Goal: Information Seeking & Learning: Find contact information

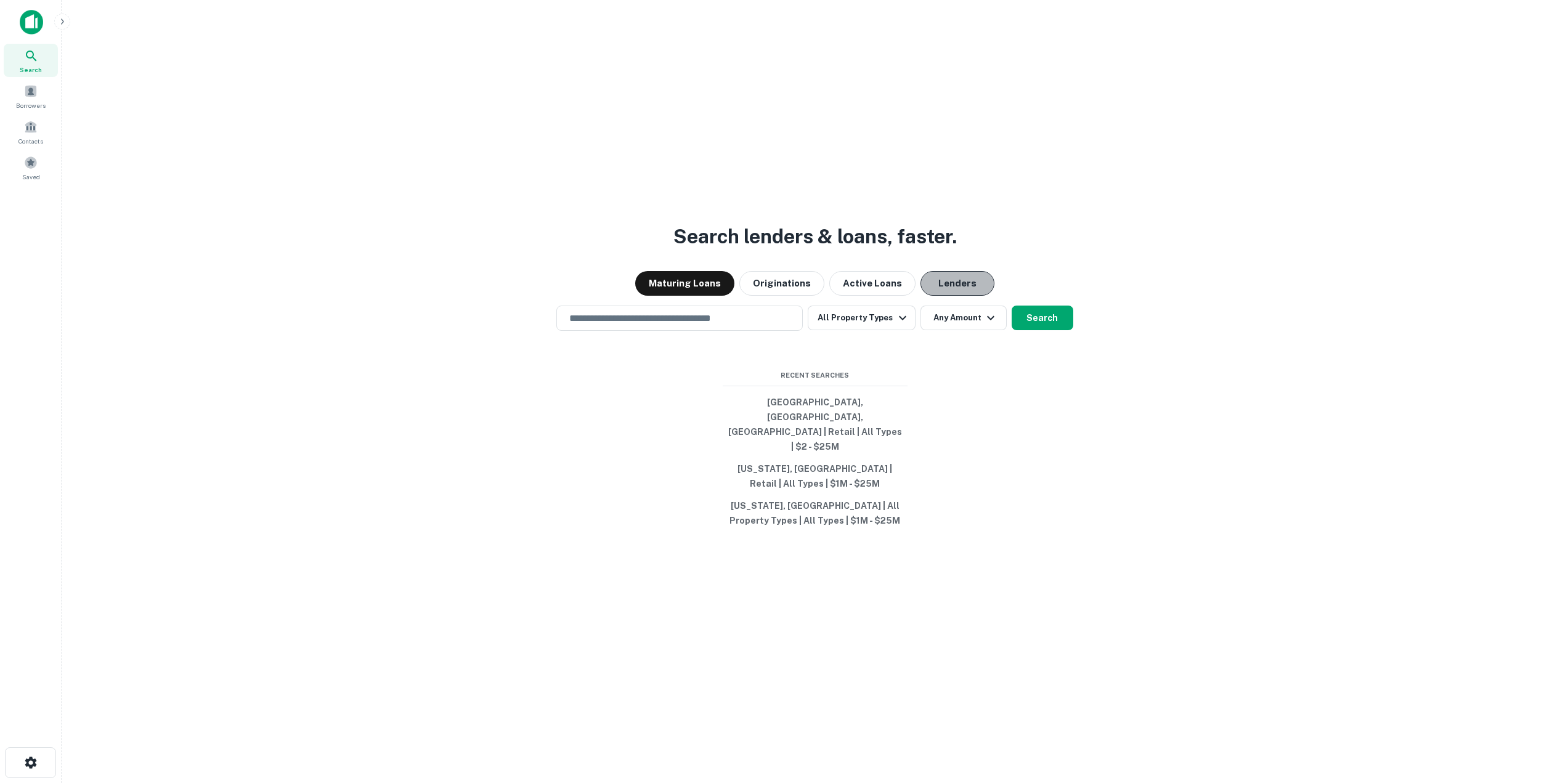
click at [958, 296] on button "Lenders" at bounding box center [957, 284] width 74 height 25
click at [630, 324] on div "​" at bounding box center [679, 318] width 246 height 25
type input "**********"
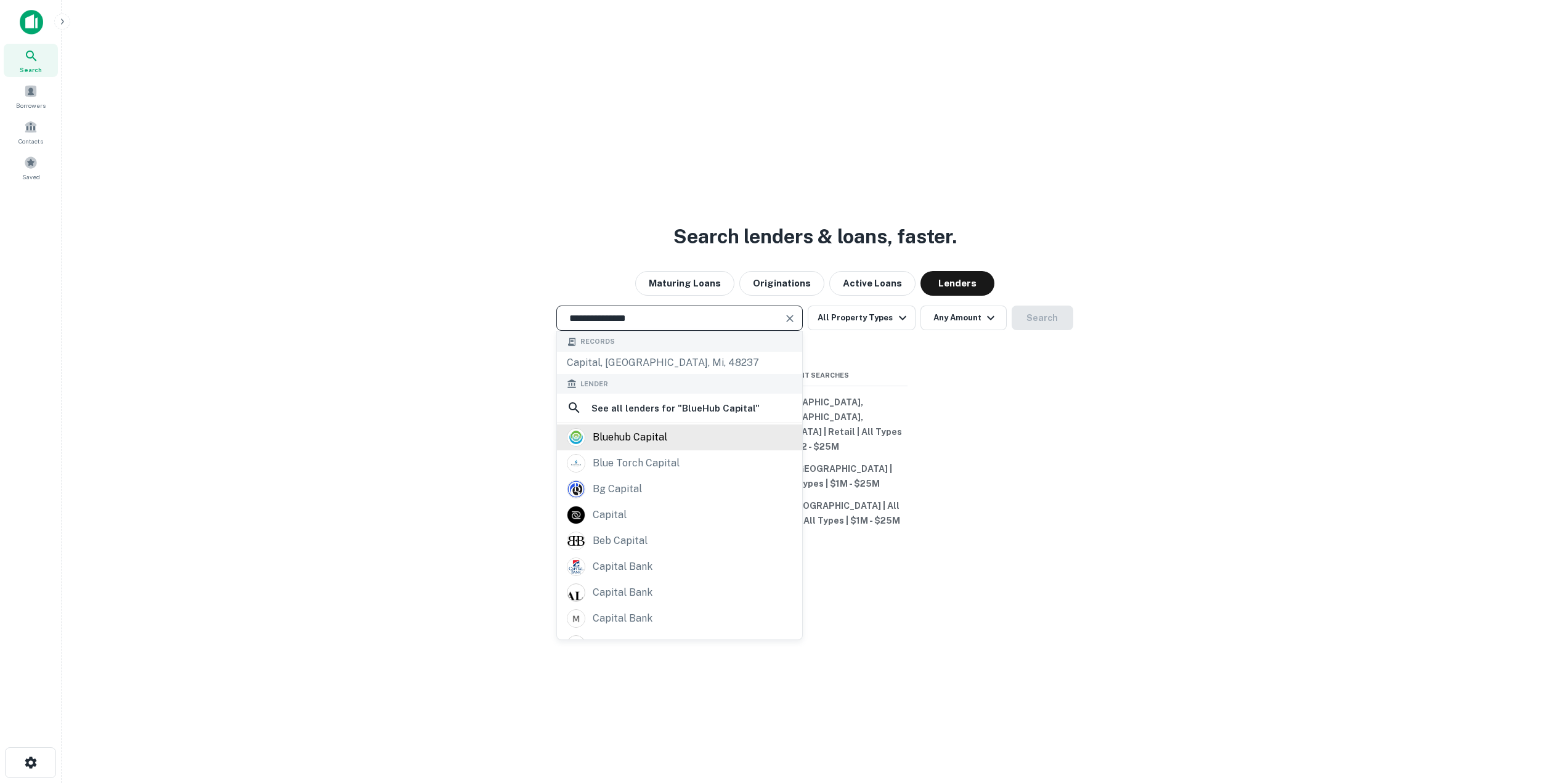
click at [665, 446] on div "bluehub capital" at bounding box center [630, 437] width 74 height 18
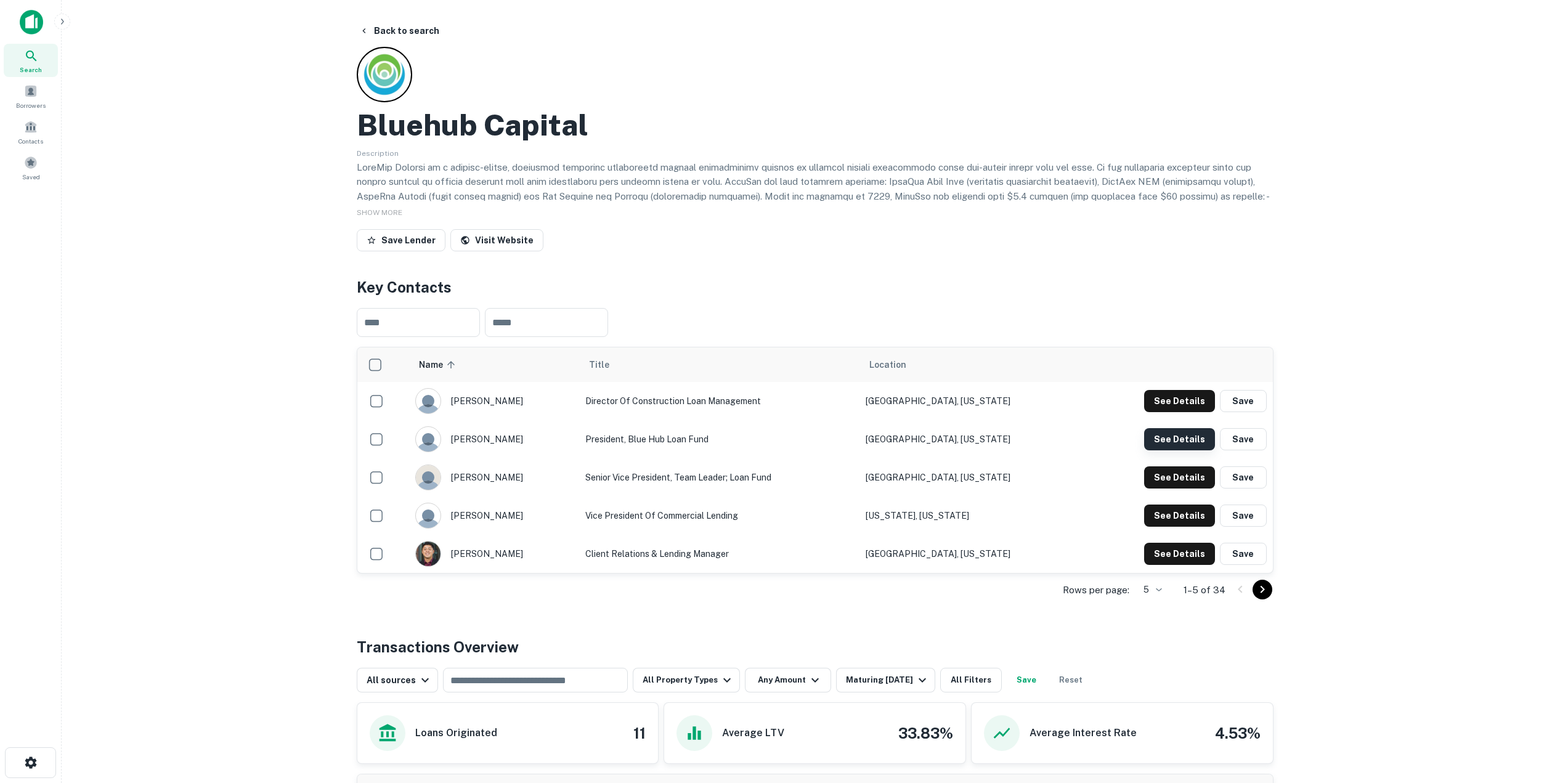
click at [1179, 412] on button "See Details" at bounding box center [1179, 401] width 71 height 22
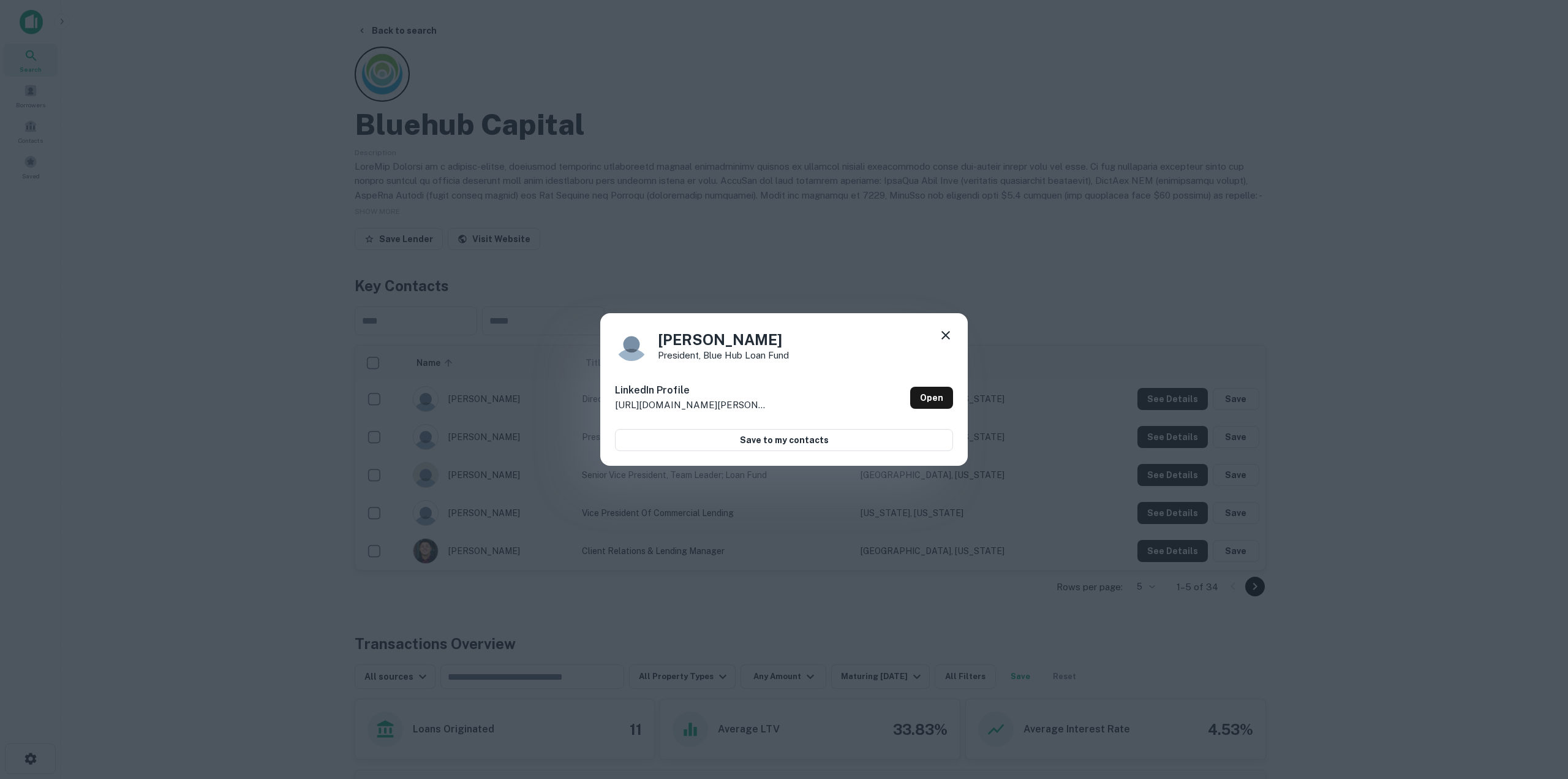
click at [943, 336] on icon at bounding box center [946, 335] width 15 height 15
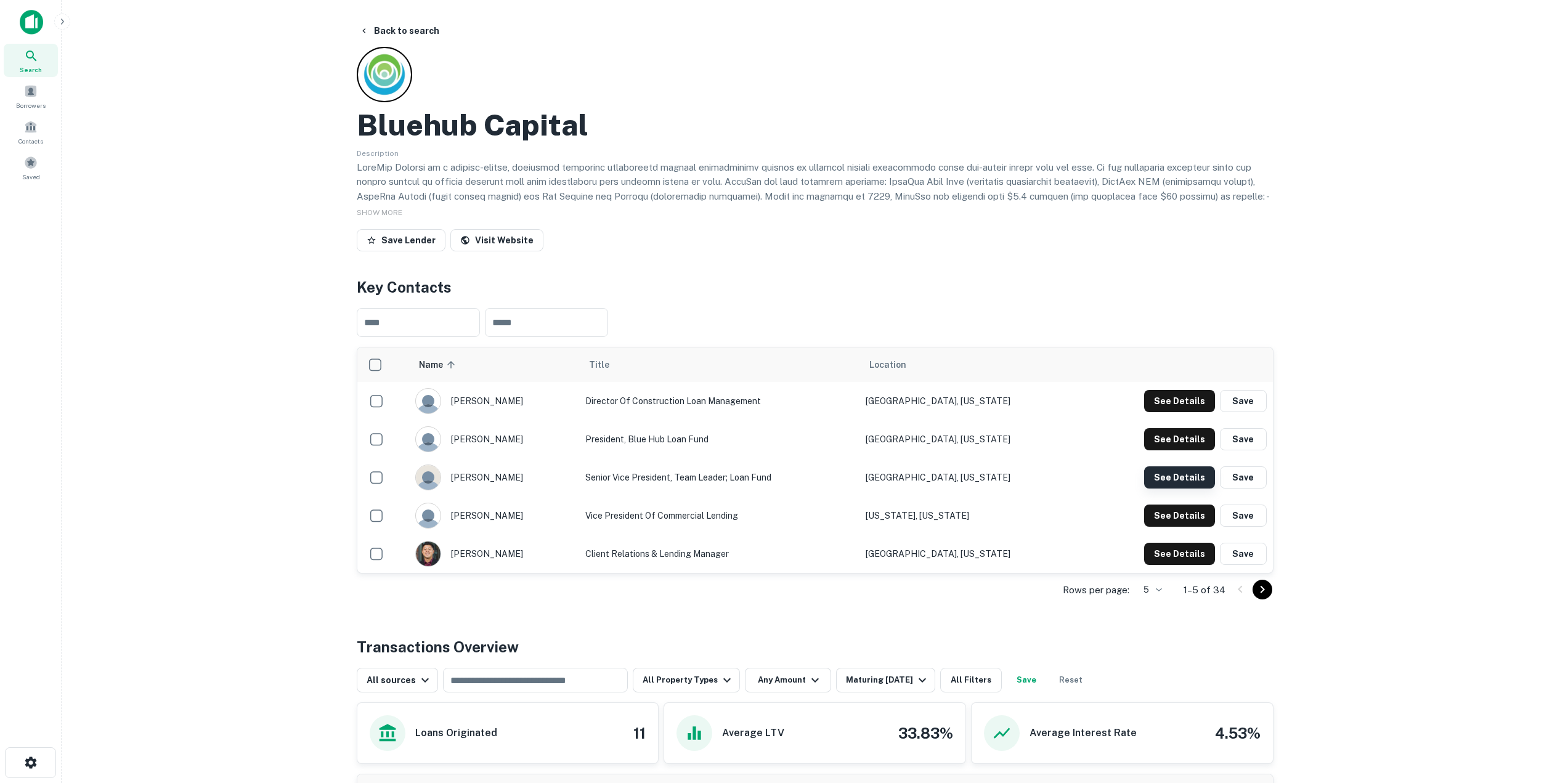
click at [1157, 412] on button "See Details" at bounding box center [1179, 401] width 71 height 22
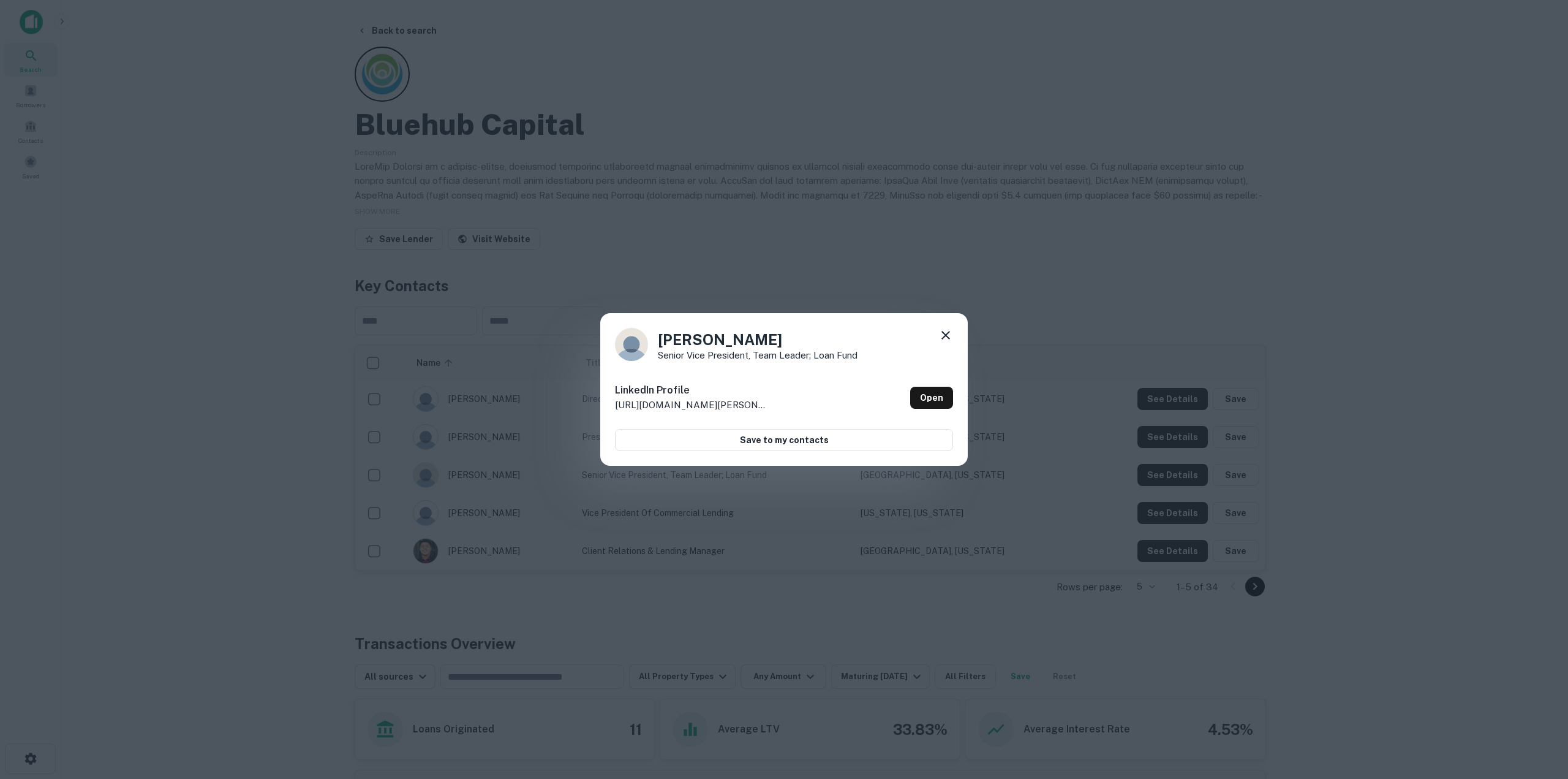
drag, startPoint x: 941, startPoint y: 331, endPoint x: 964, endPoint y: 334, distance: 23.2
click at [941, 331] on icon at bounding box center [946, 335] width 15 height 15
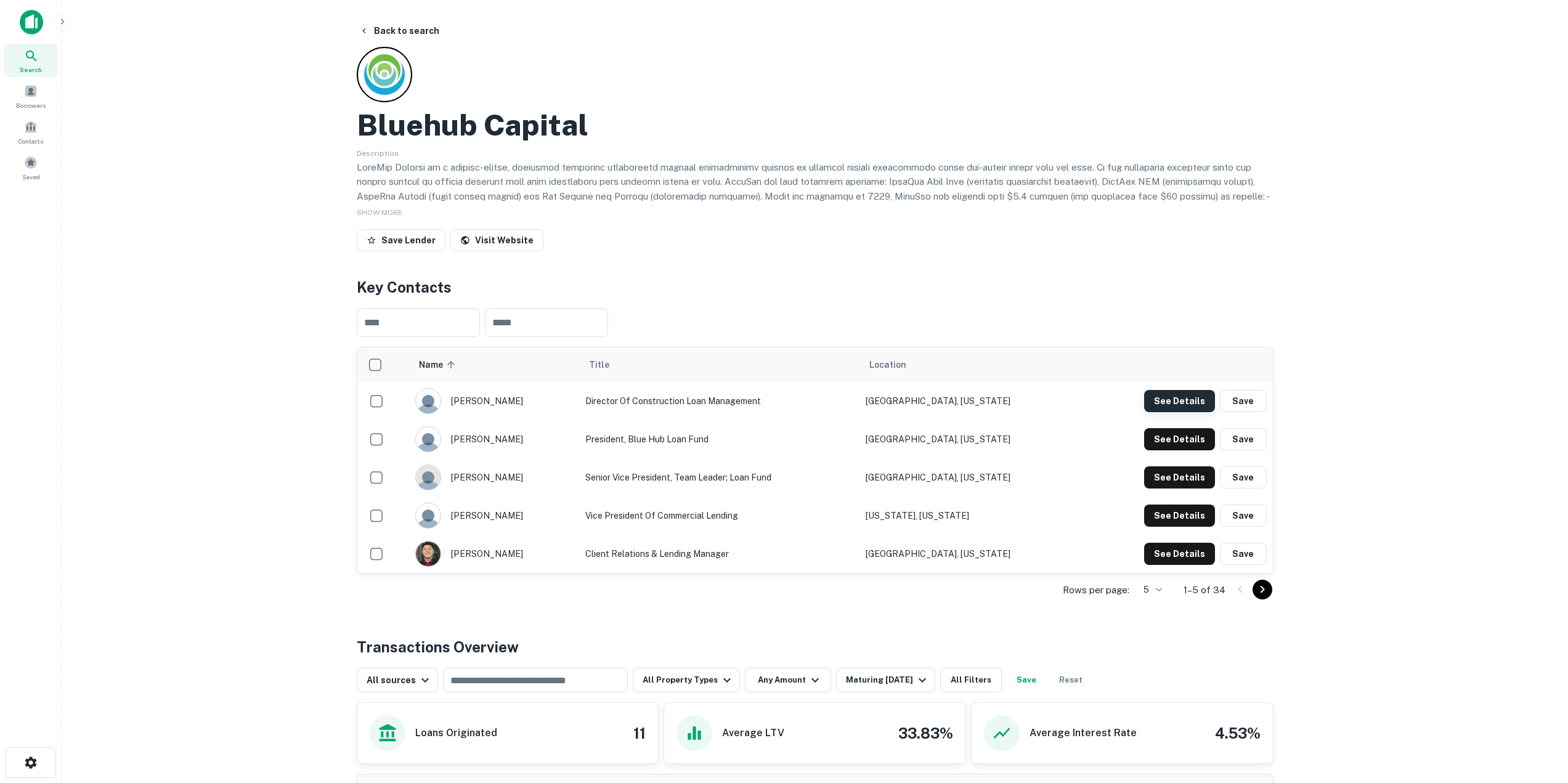
click at [1161, 400] on button "See Details" at bounding box center [1179, 401] width 71 height 22
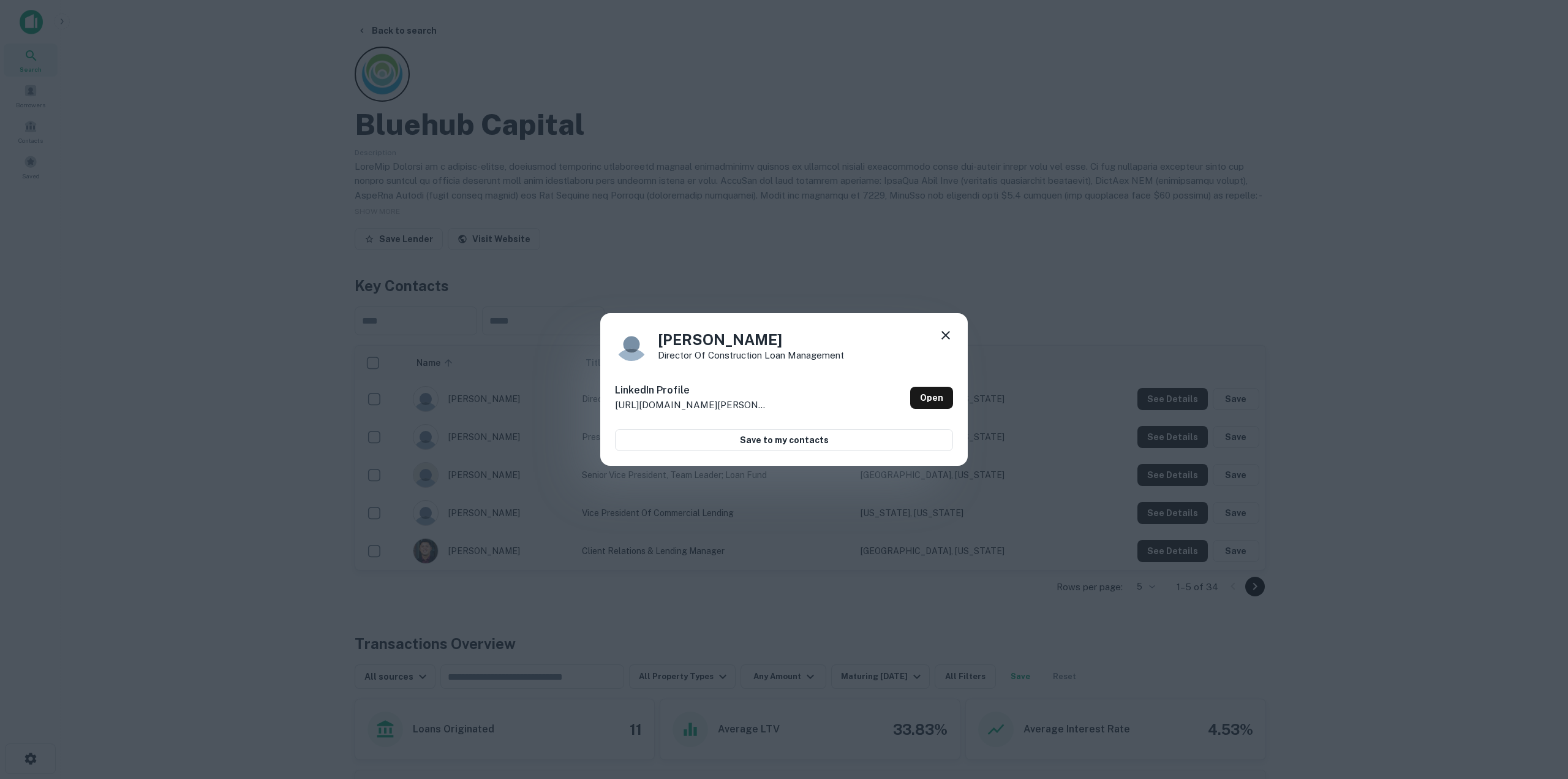
click at [946, 335] on icon at bounding box center [946, 335] width 9 height 9
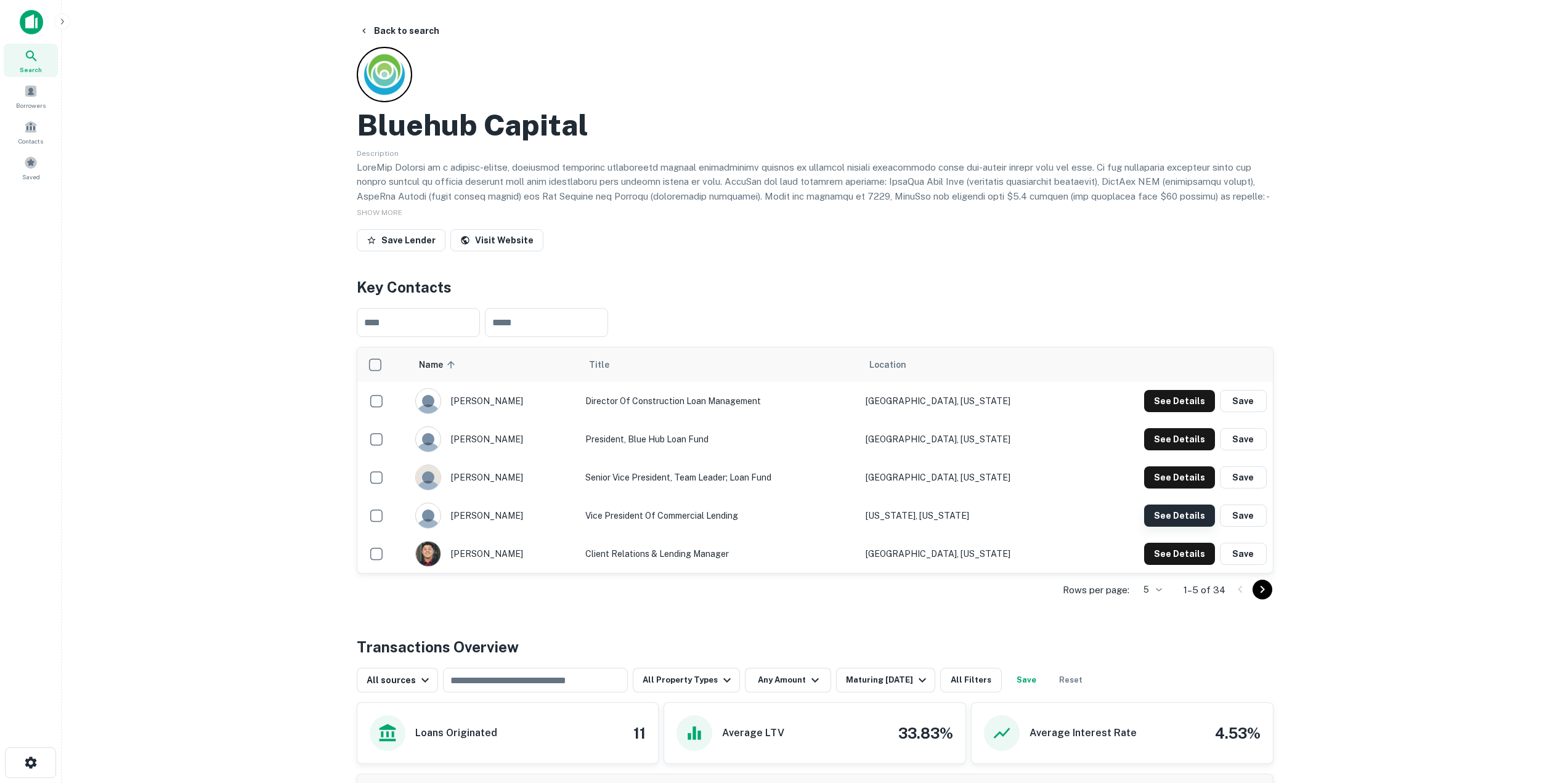
click at [1164, 412] on button "See Details" at bounding box center [1179, 401] width 71 height 22
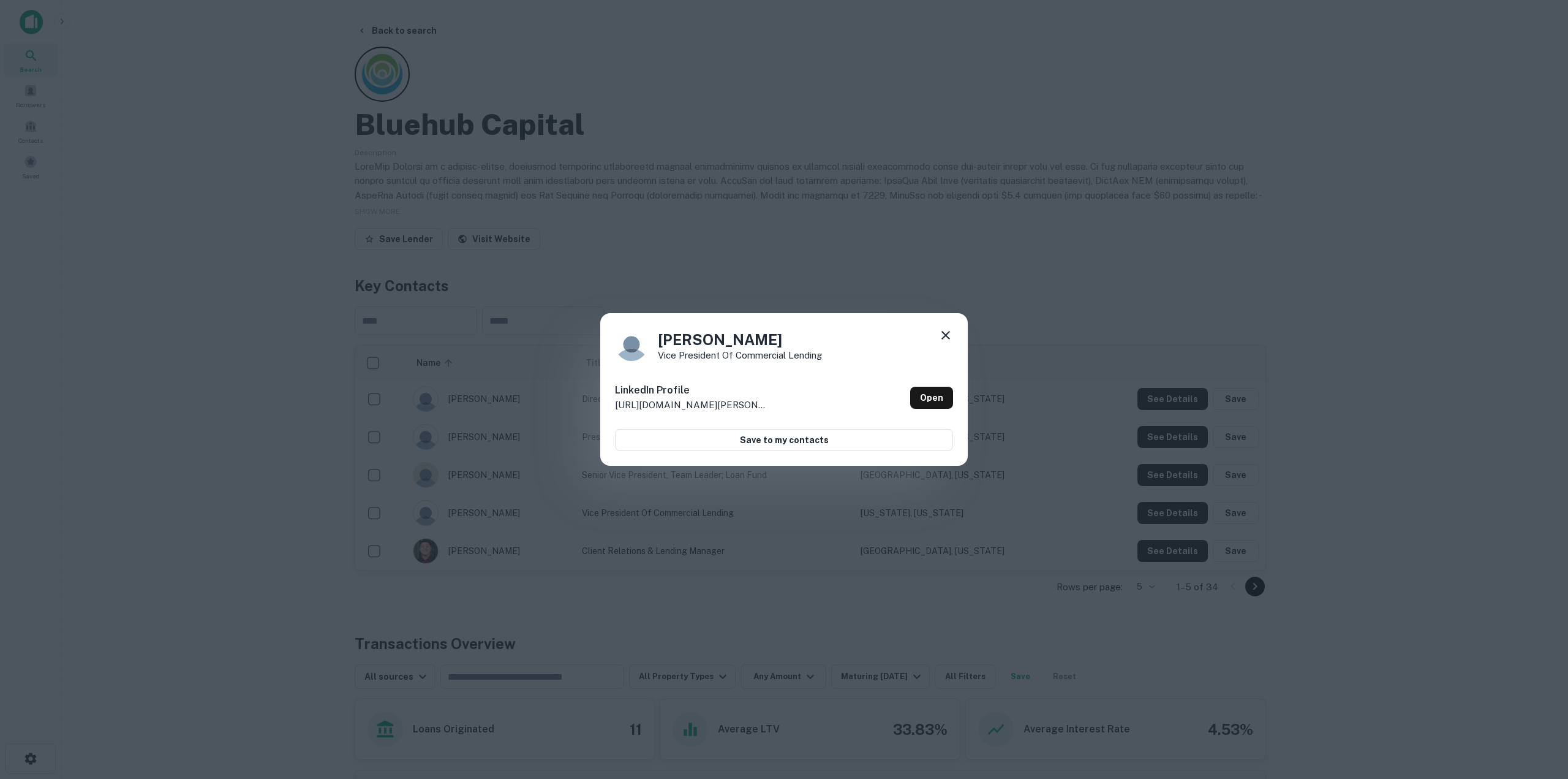
click at [945, 330] on icon at bounding box center [946, 335] width 15 height 15
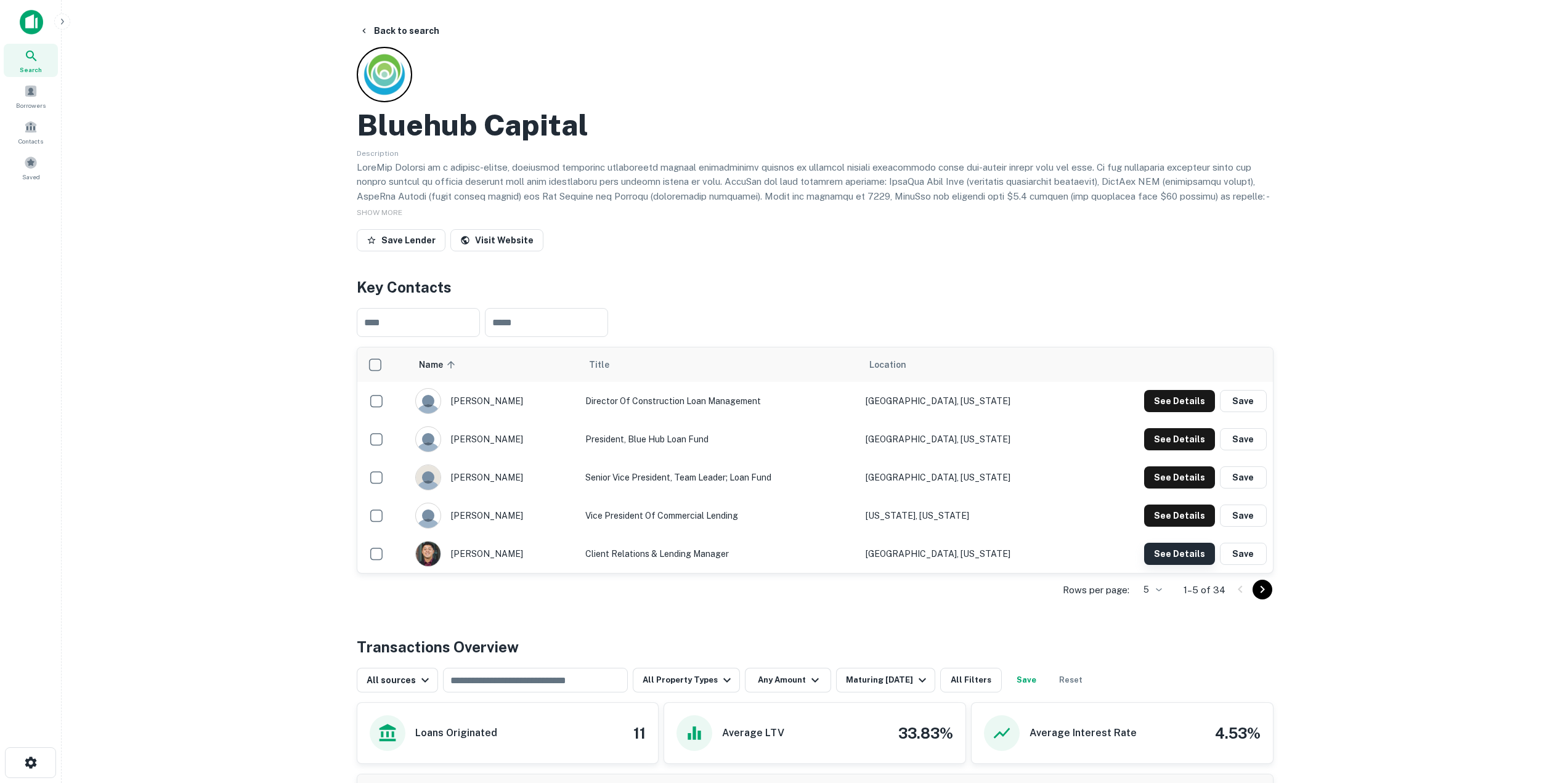
click at [1155, 412] on button "See Details" at bounding box center [1179, 401] width 71 height 22
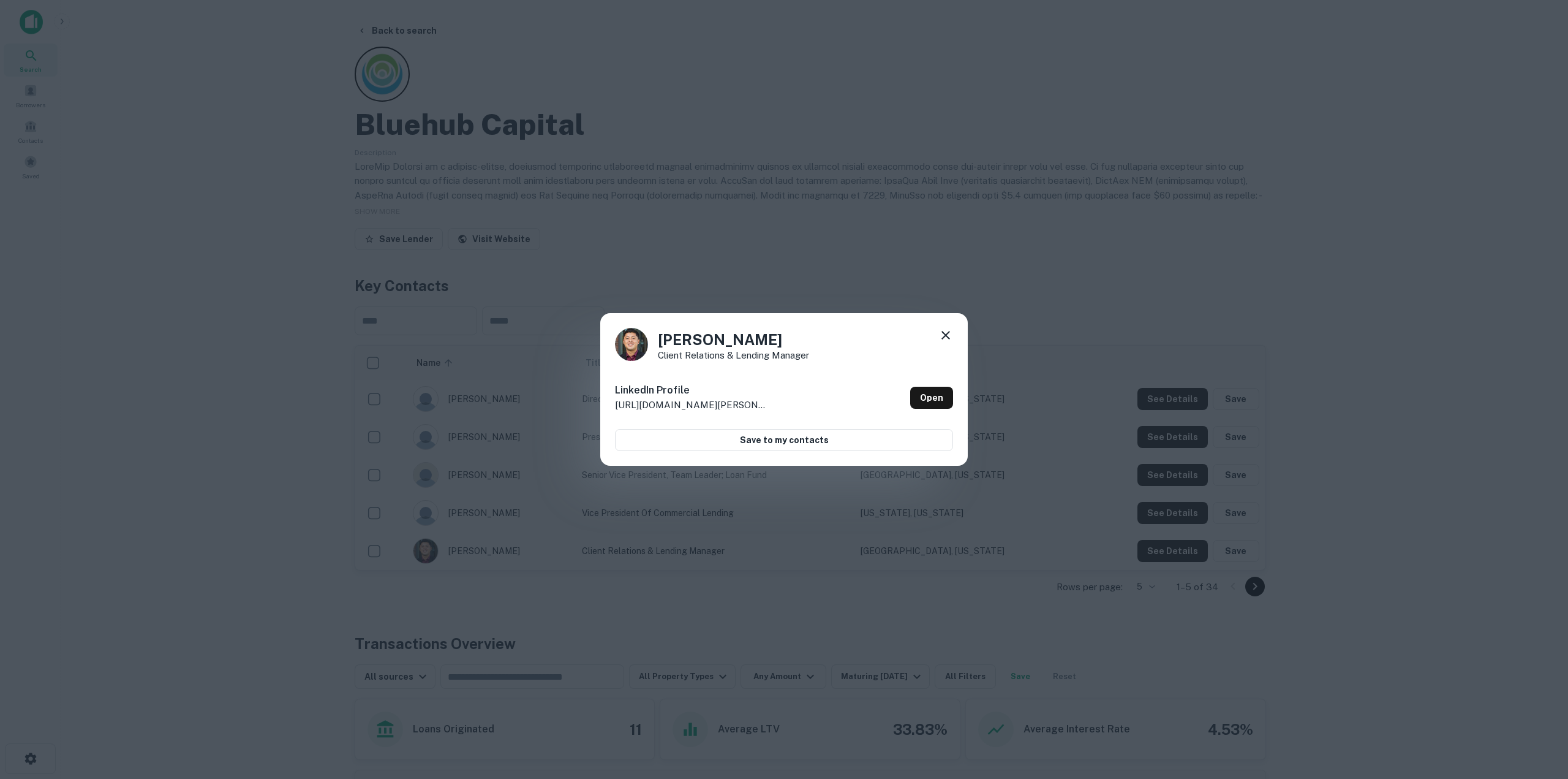
click at [953, 332] on icon at bounding box center [946, 335] width 15 height 15
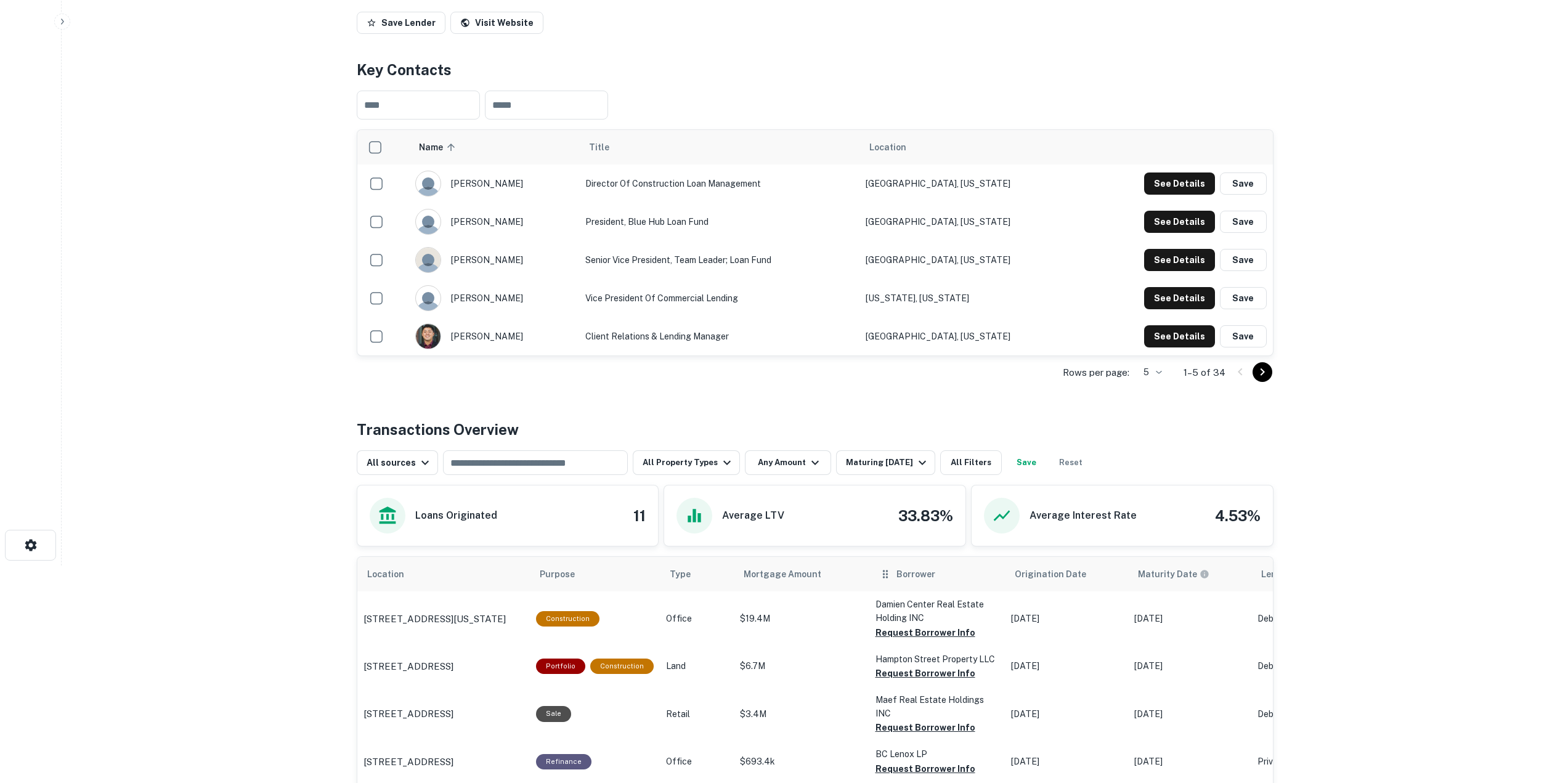
scroll to position [246, 0]
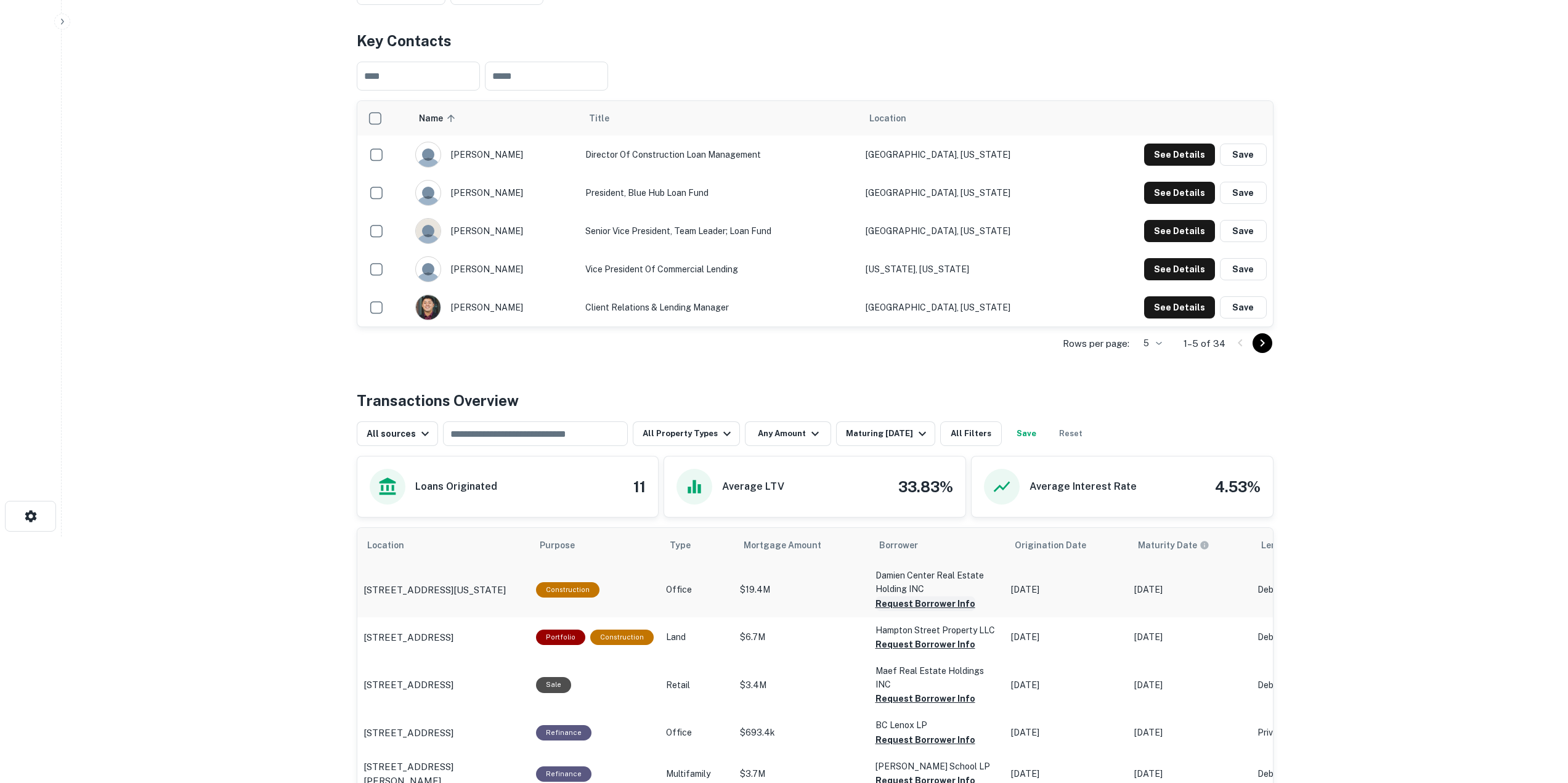
click at [901, 605] on button "Request Borrower Info" at bounding box center [925, 604] width 100 height 15
click at [922, 651] on button "Request Borrower Info" at bounding box center [925, 644] width 100 height 15
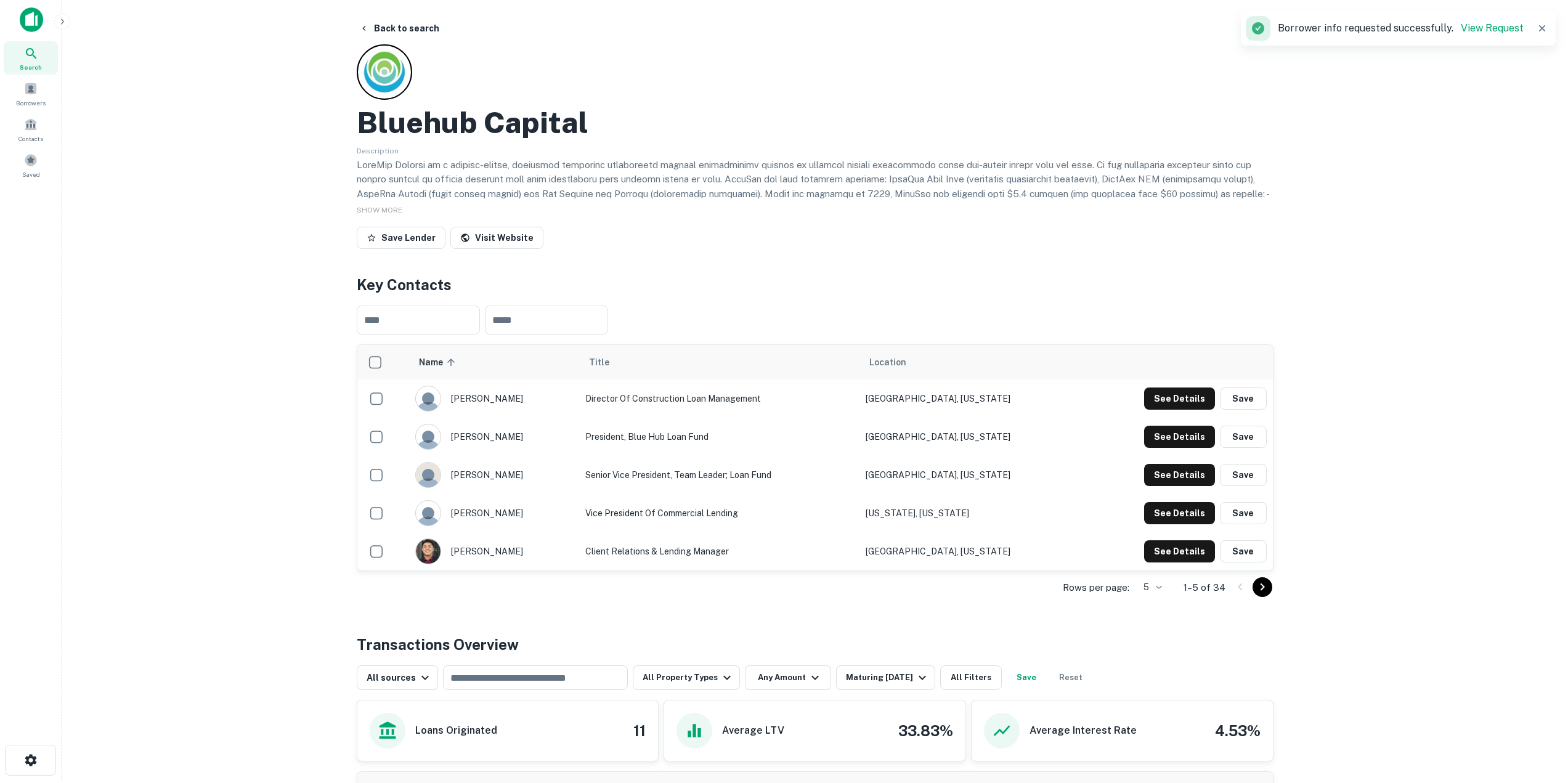
scroll to position [0, 0]
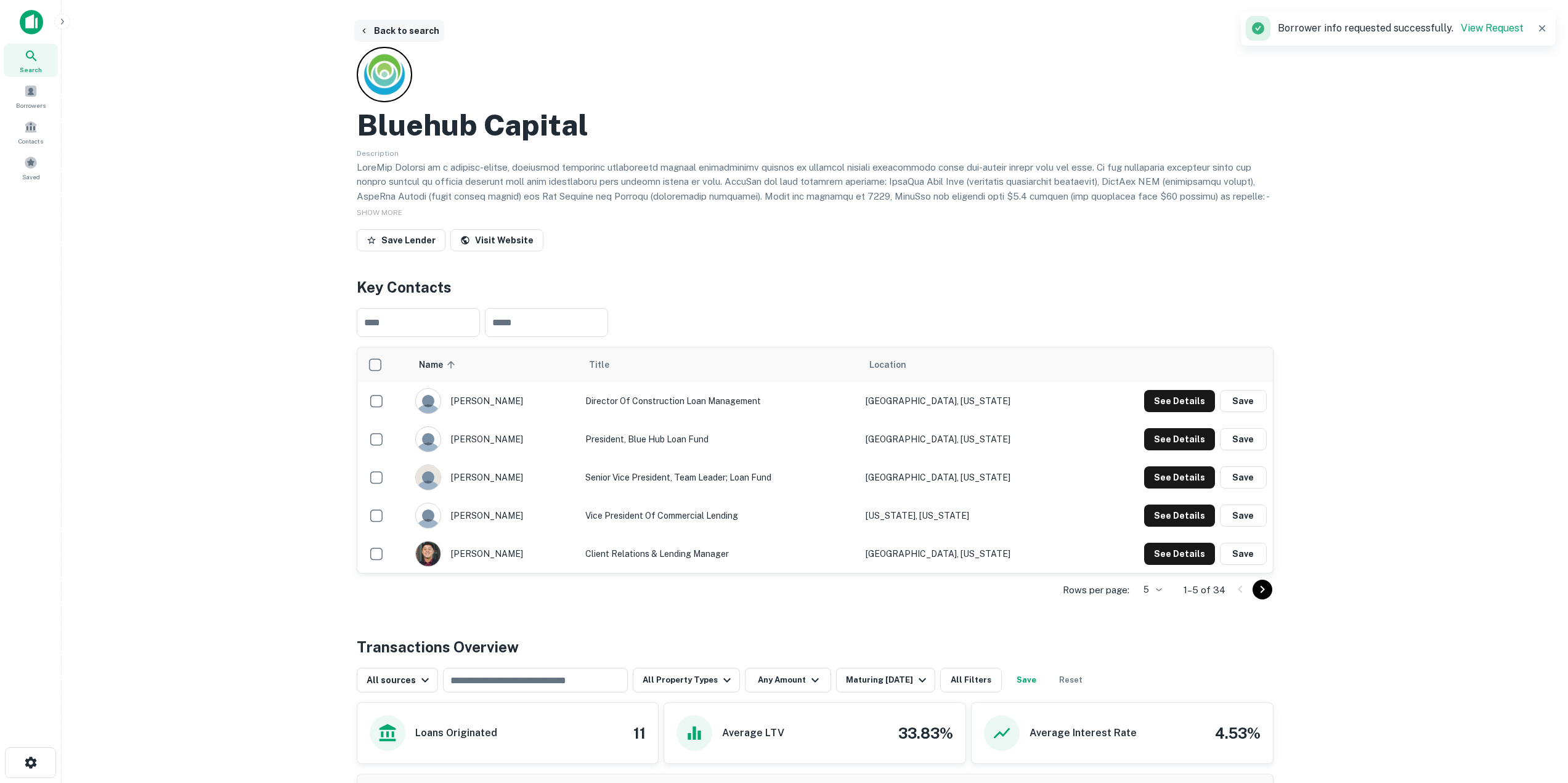
click at [393, 29] on button "Back to search" at bounding box center [399, 31] width 90 height 22
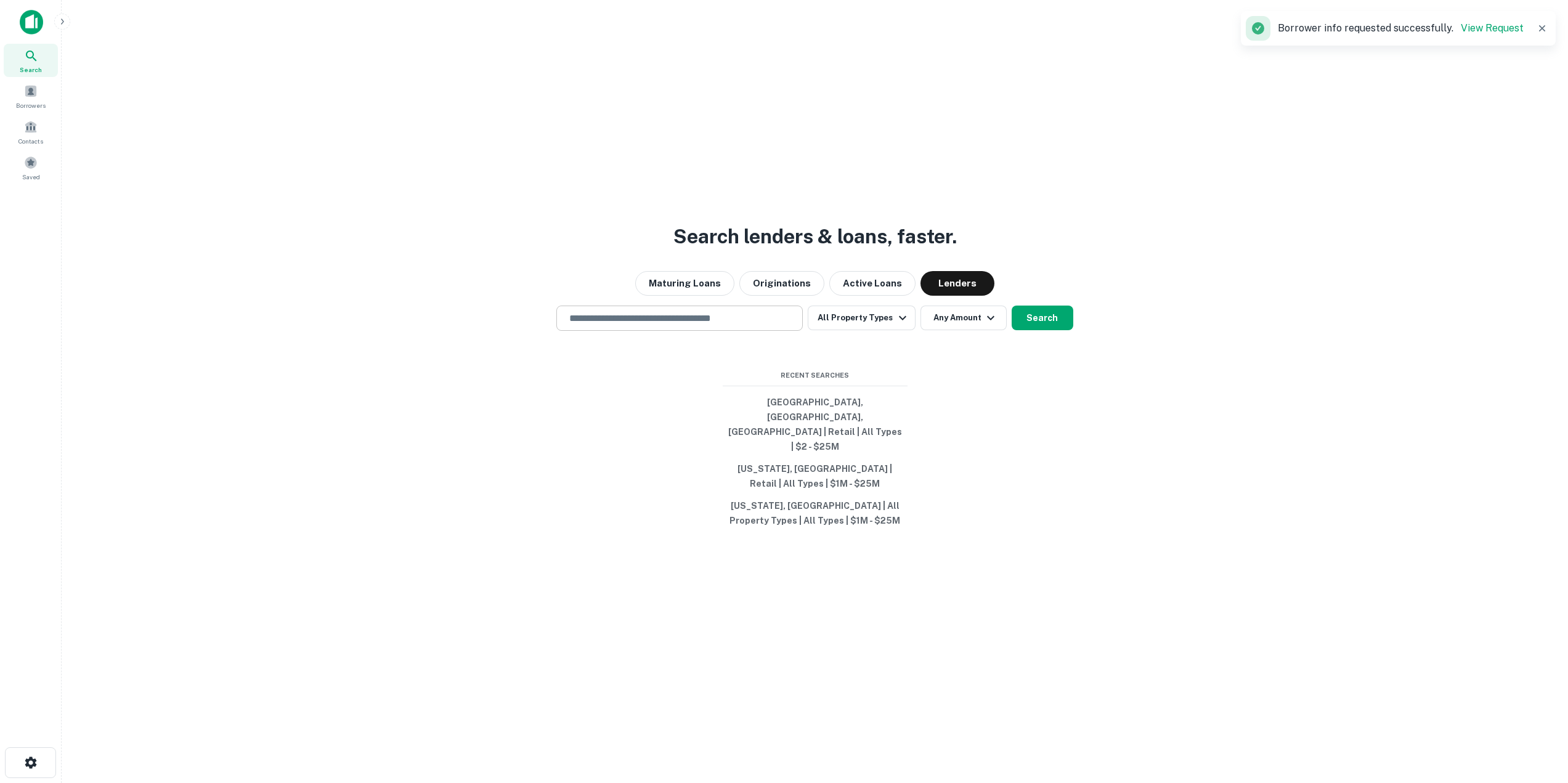
click at [752, 331] on div "​" at bounding box center [679, 318] width 246 height 25
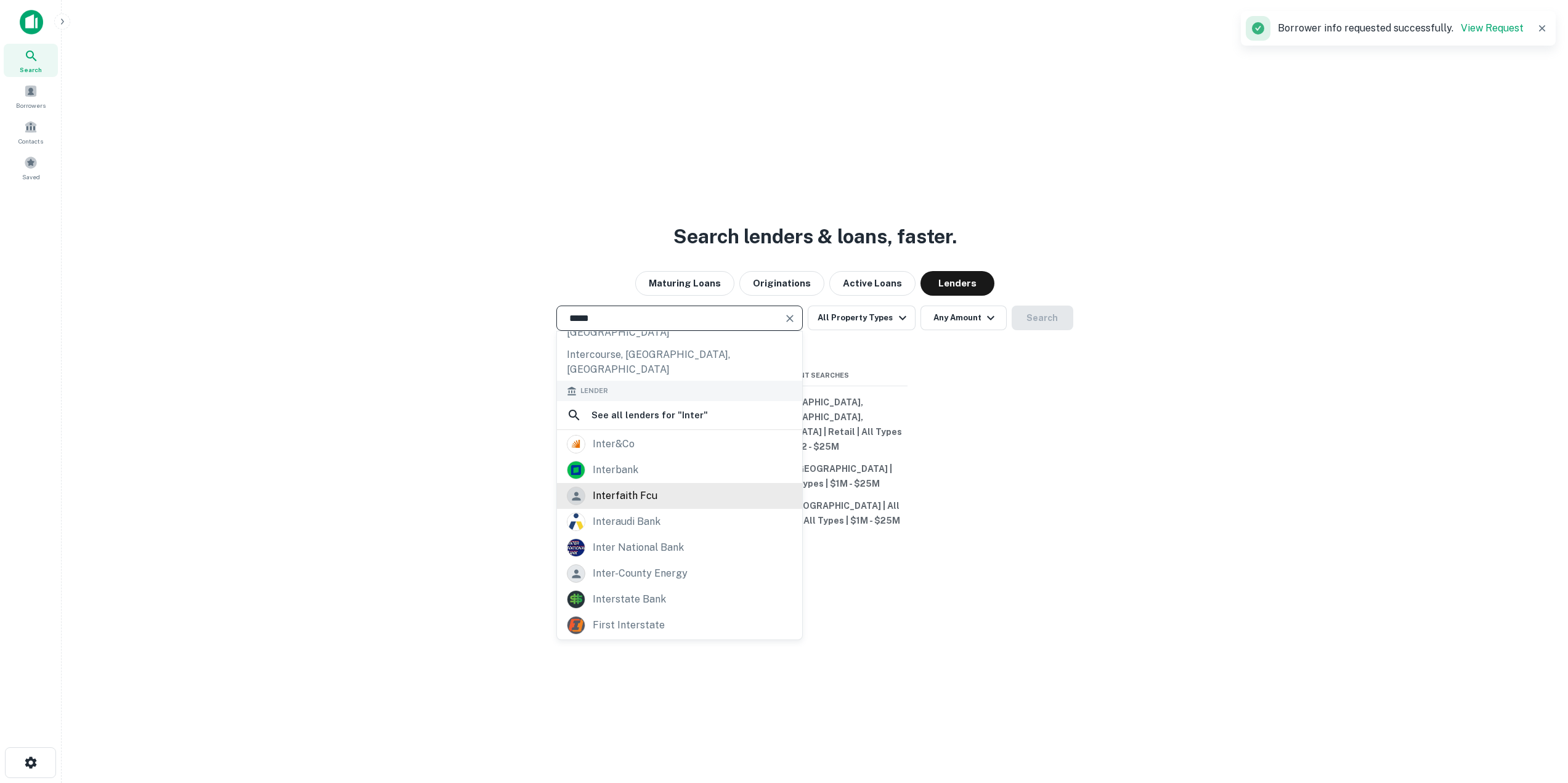
scroll to position [152, 0]
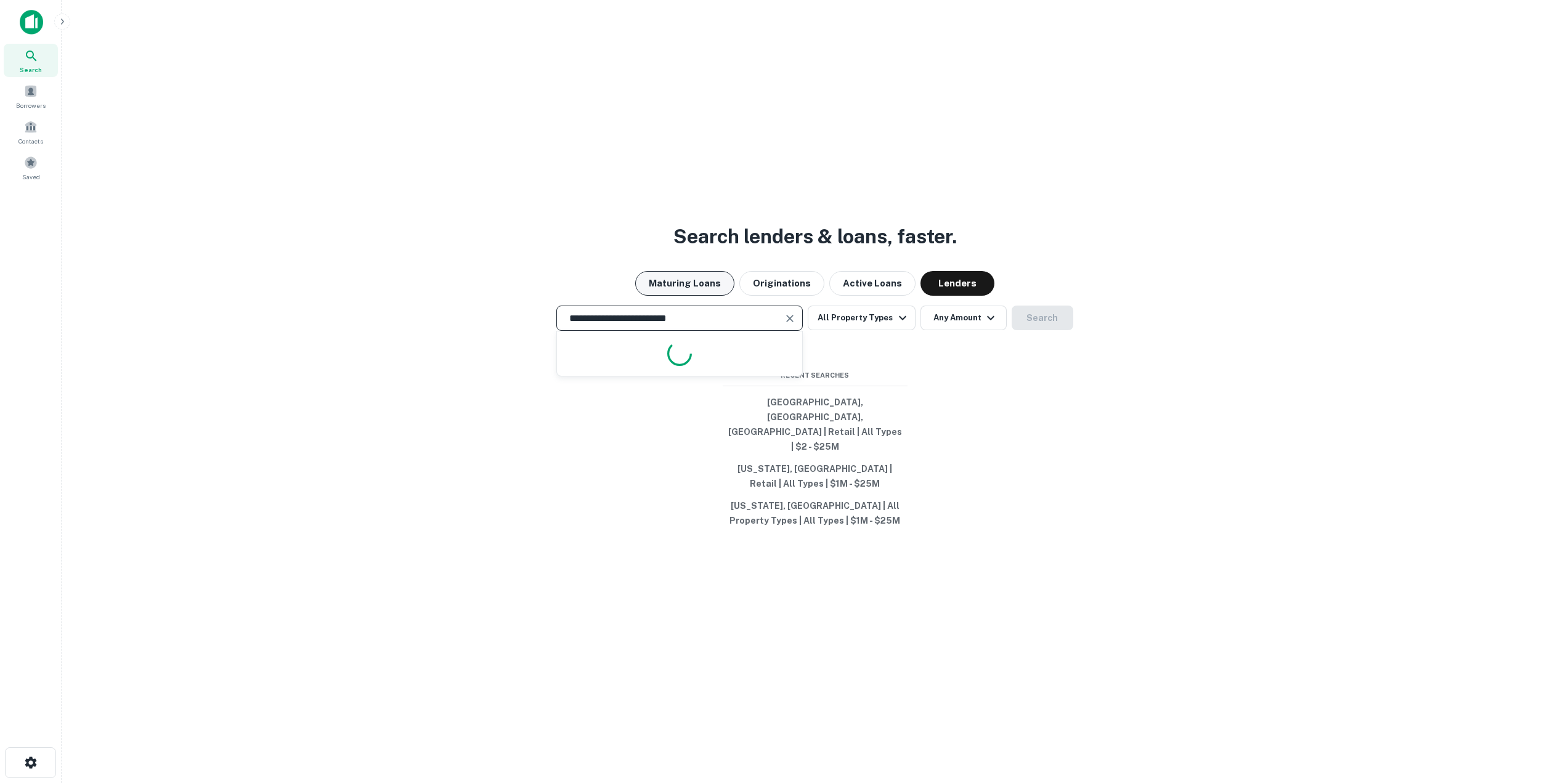
type input "**********"
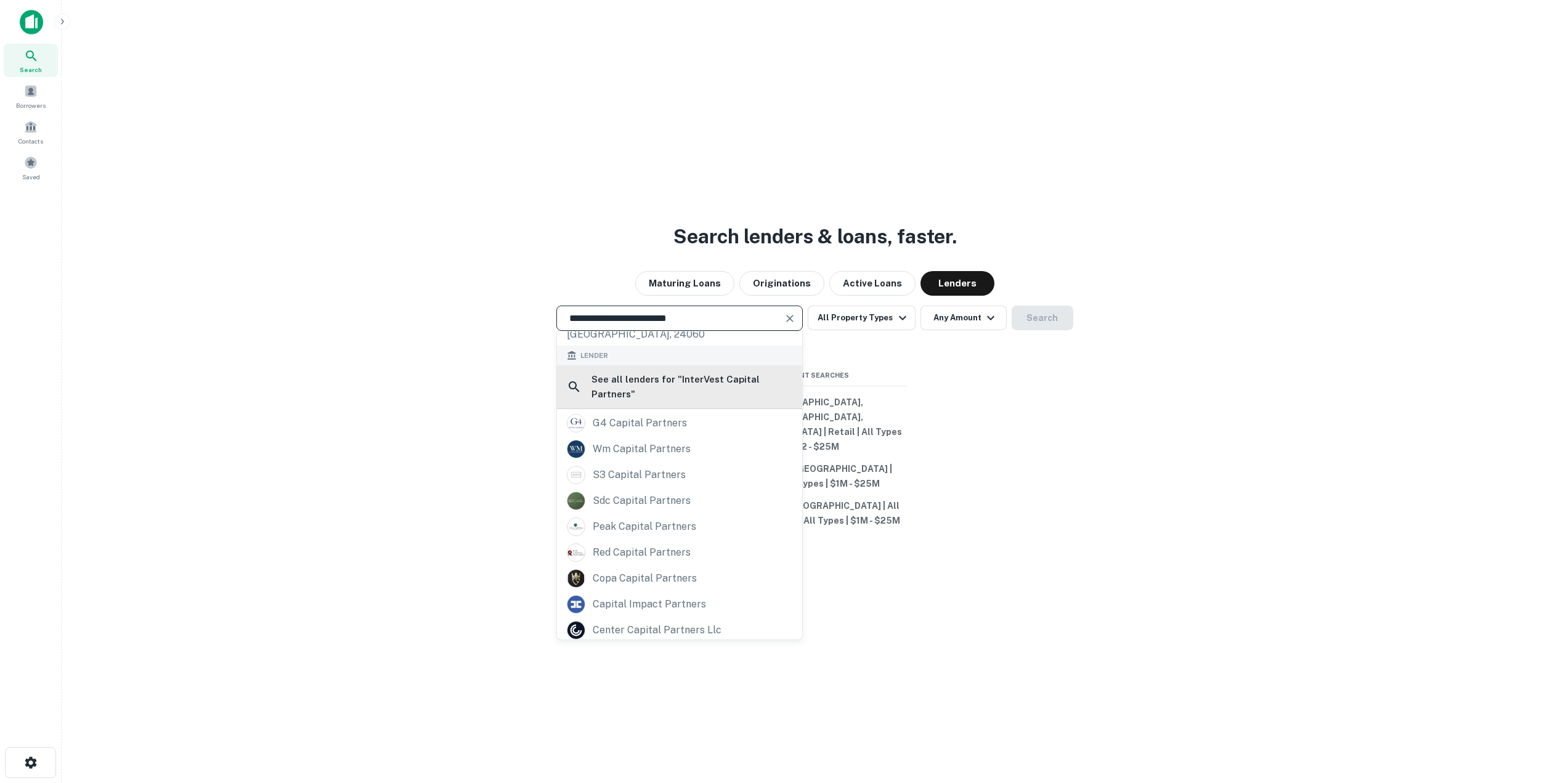
scroll to position [0, 0]
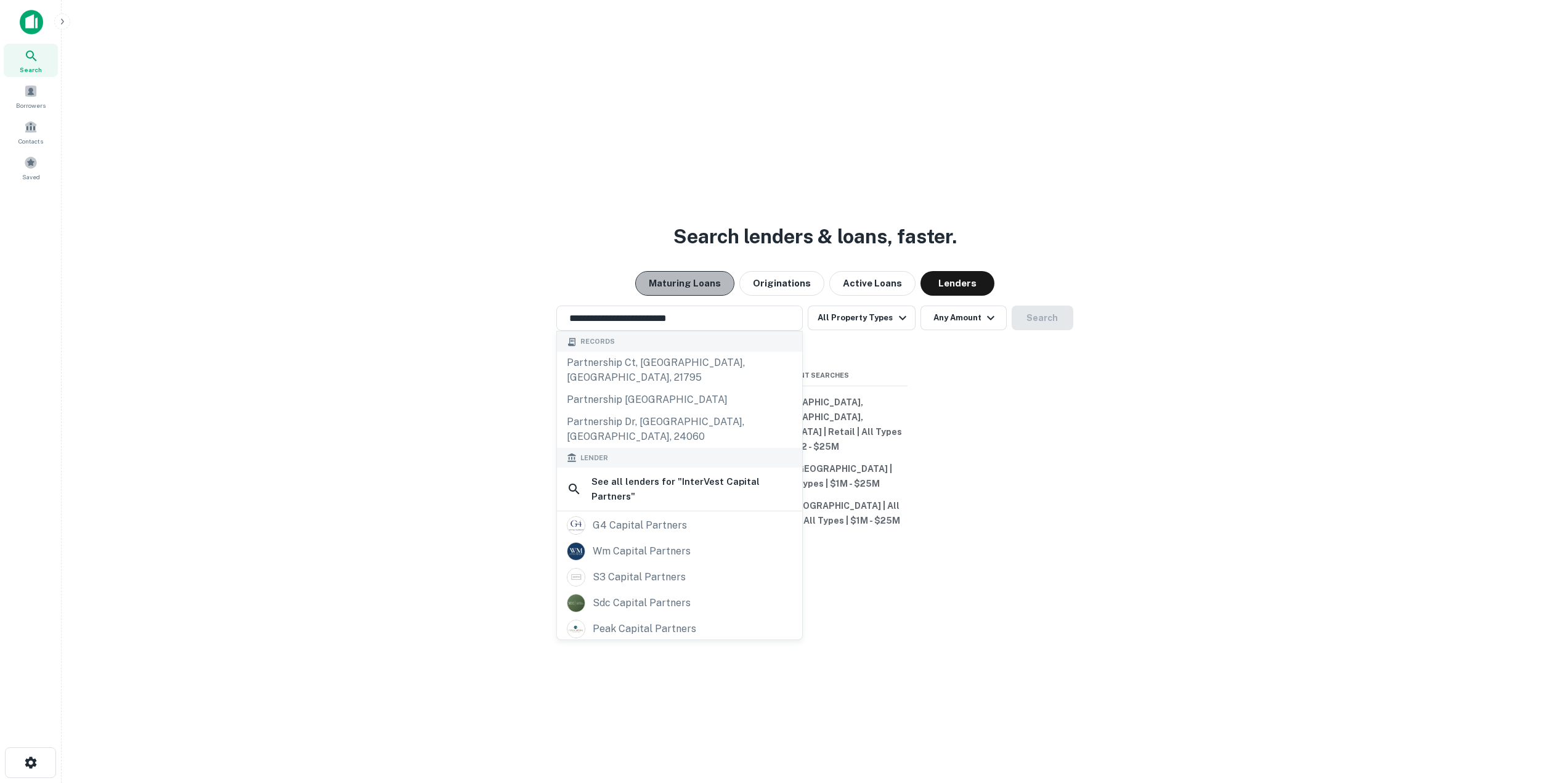
click at [713, 296] on button "Maturing Loans" at bounding box center [685, 284] width 99 height 25
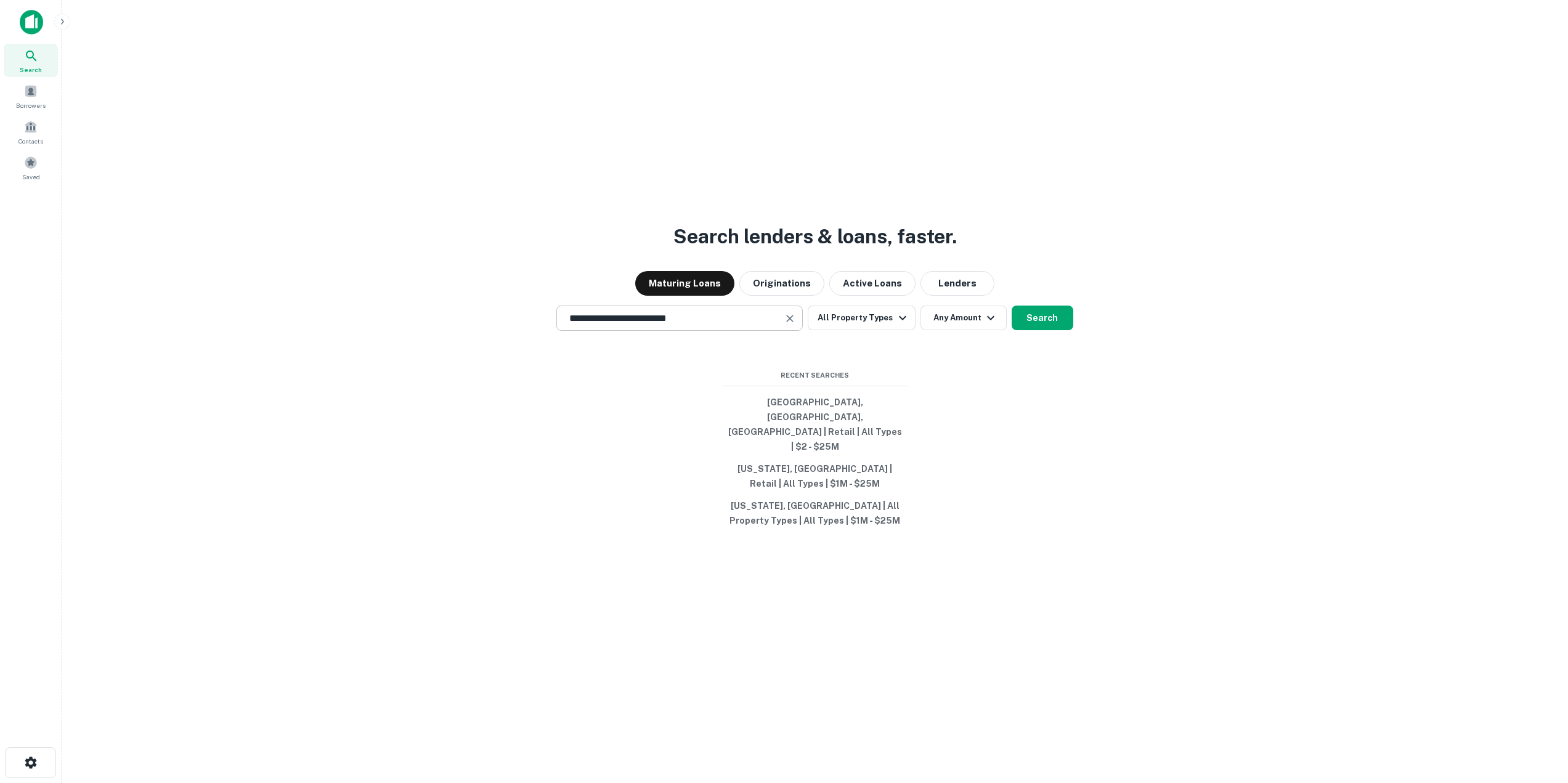
click at [795, 324] on icon "Clear" at bounding box center [789, 318] width 13 height 12
type input "**********"
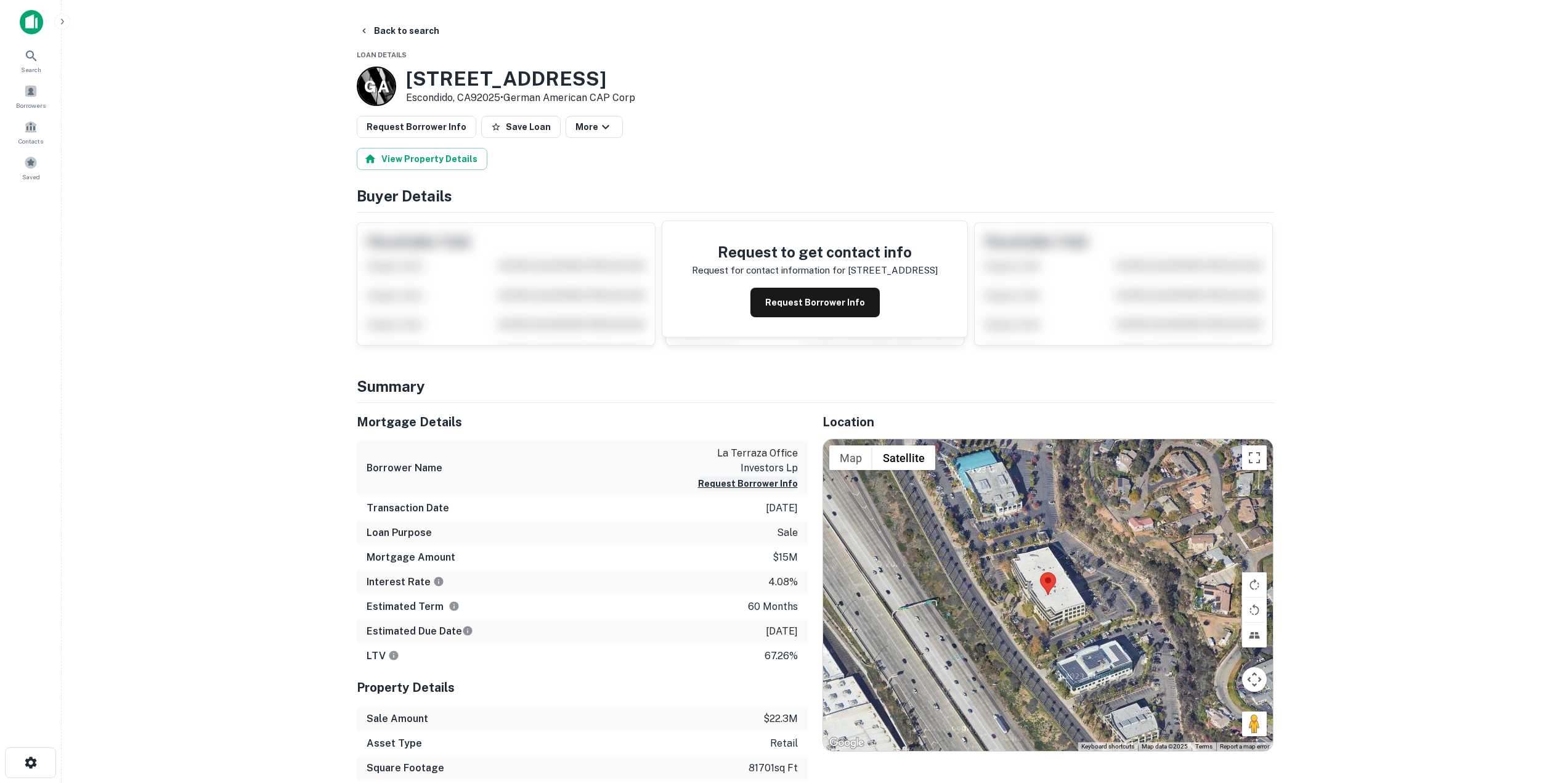
click at [733, 486] on button "Request Borrower Info" at bounding box center [748, 483] width 100 height 15
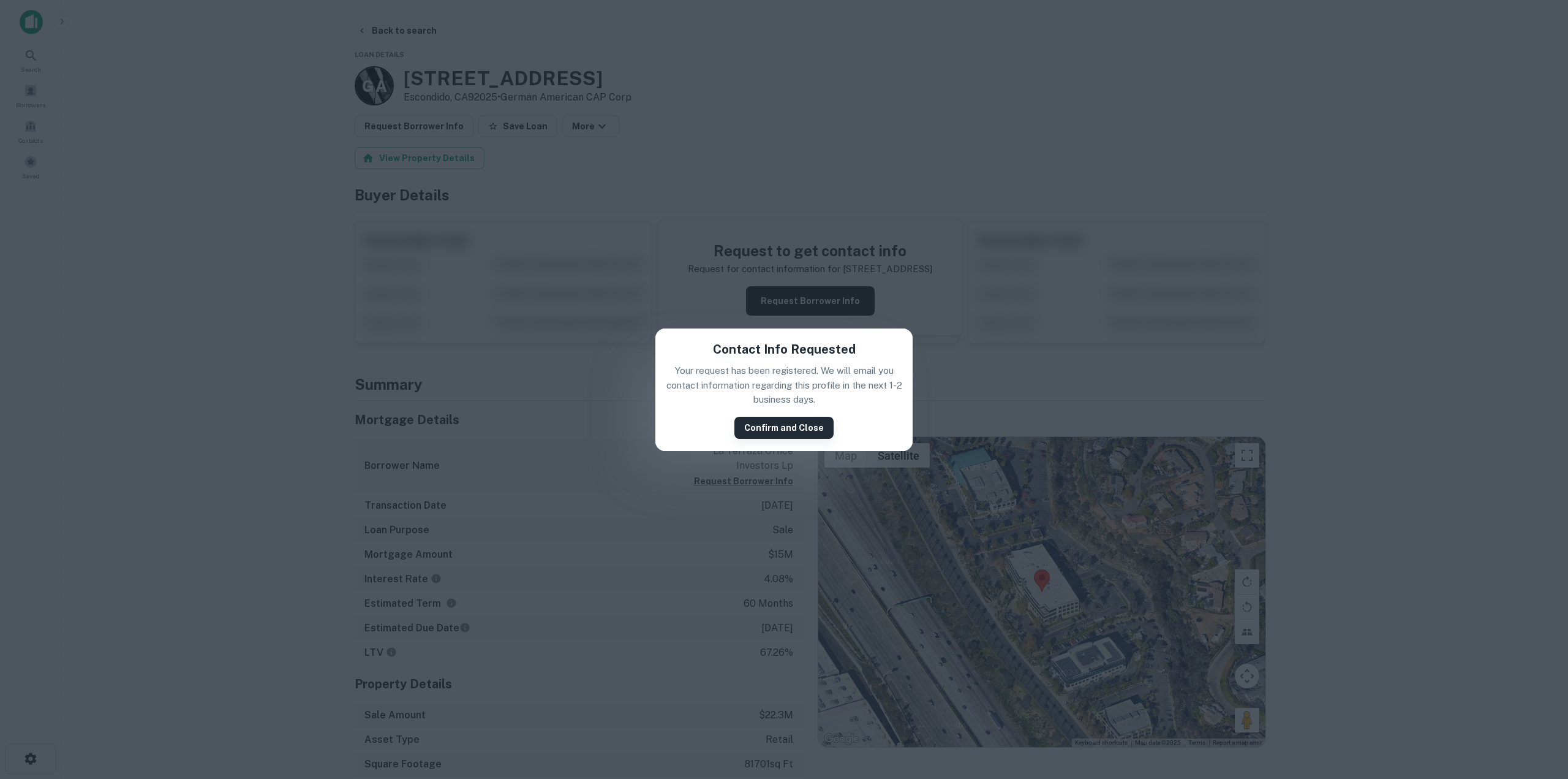
click at [777, 429] on button "Confirm and Close" at bounding box center [784, 428] width 99 height 22
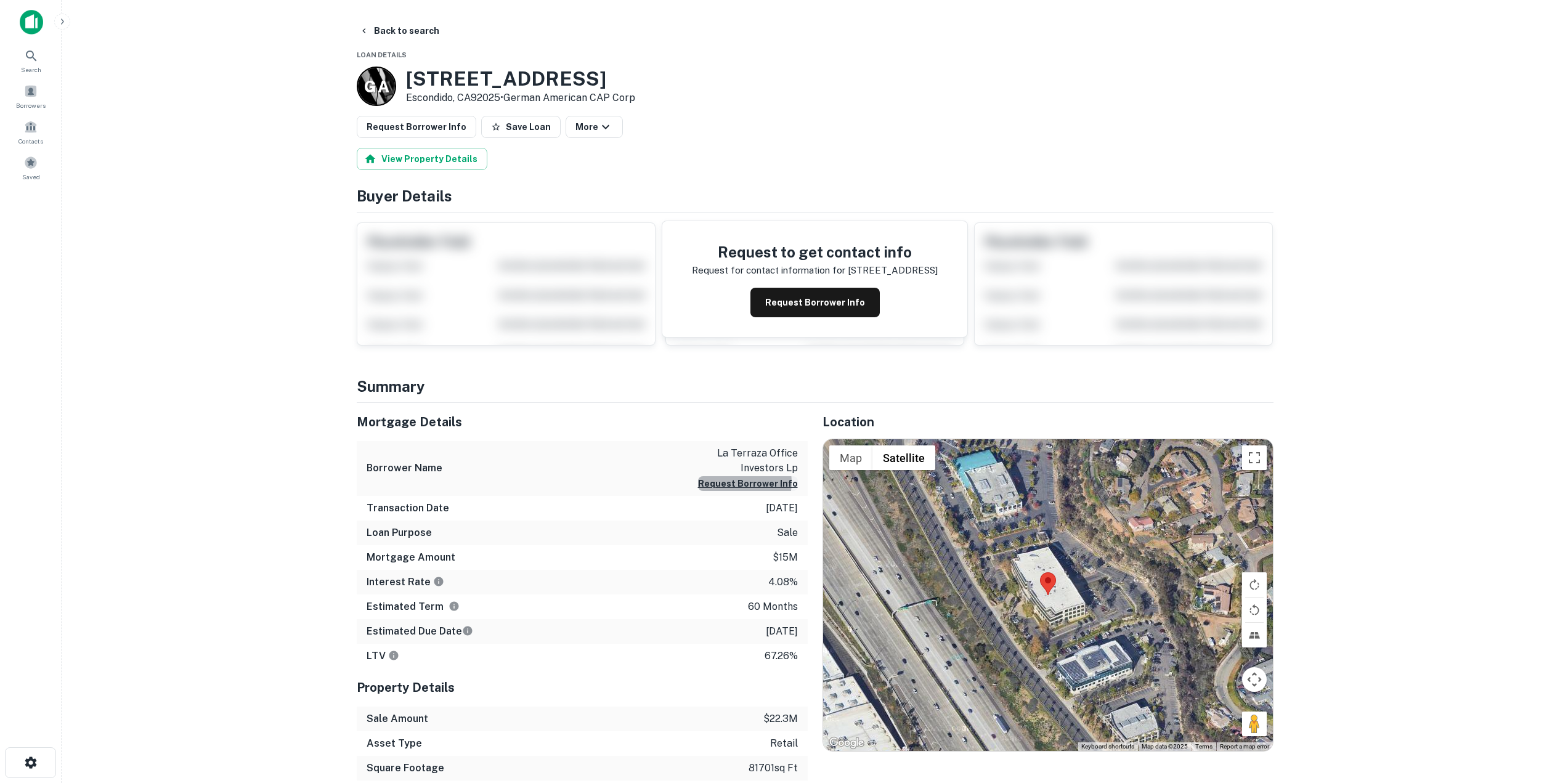
click at [744, 482] on button "Request Borrower Info" at bounding box center [748, 483] width 100 height 15
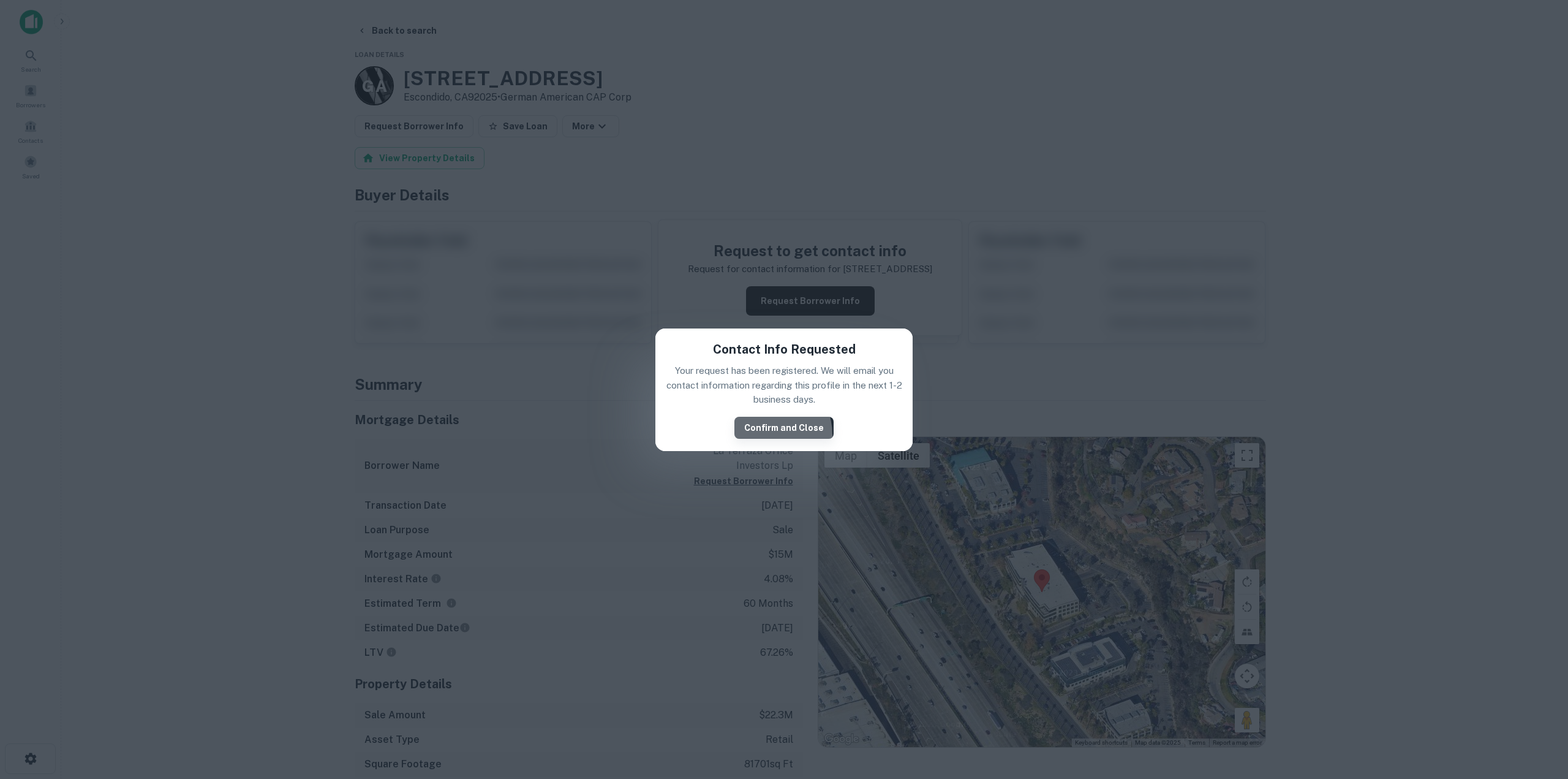
click at [763, 435] on button "Confirm and Close" at bounding box center [784, 428] width 99 height 22
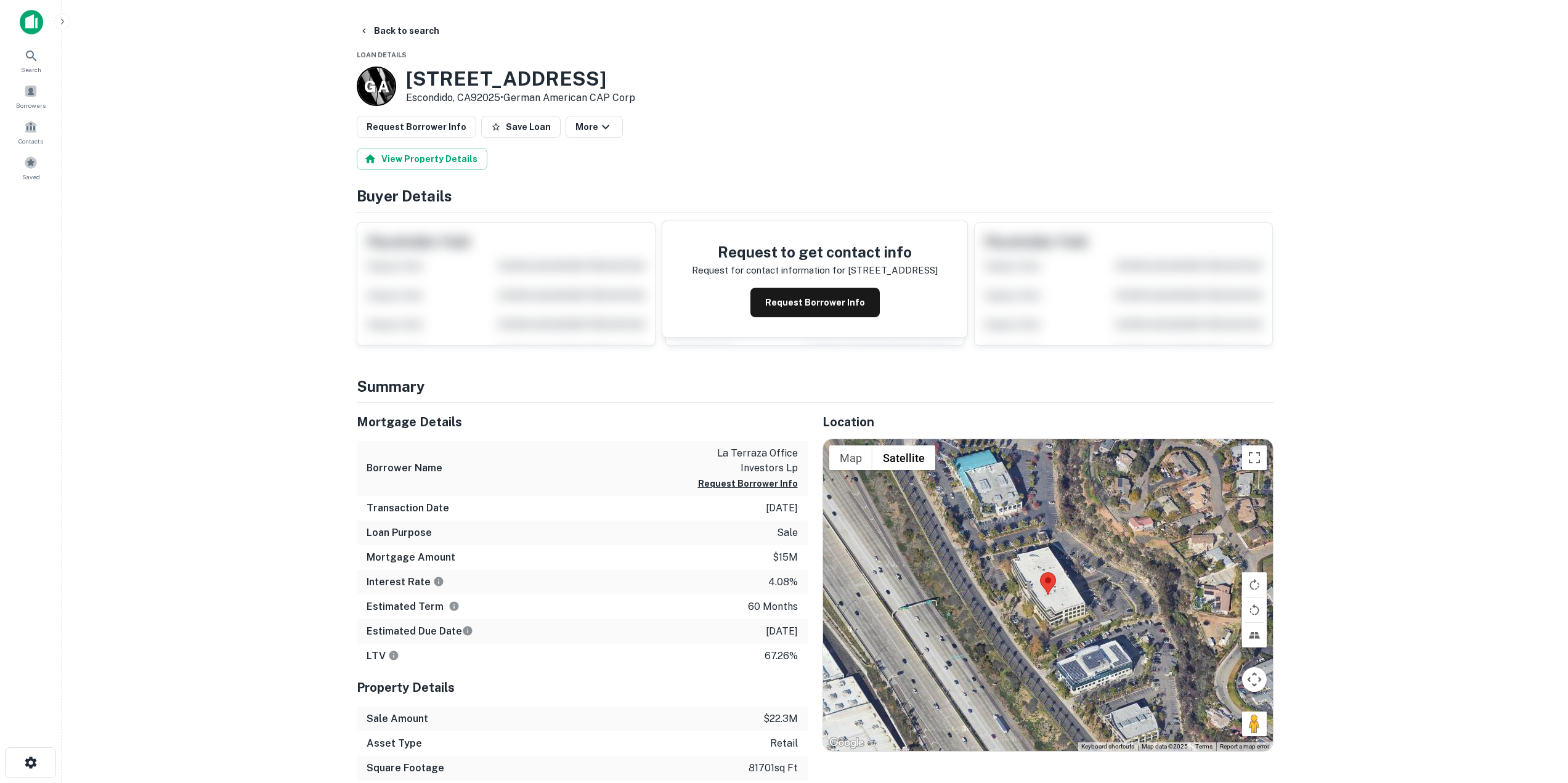
click at [790, 304] on button "Request Borrower Info" at bounding box center [815, 302] width 129 height 29
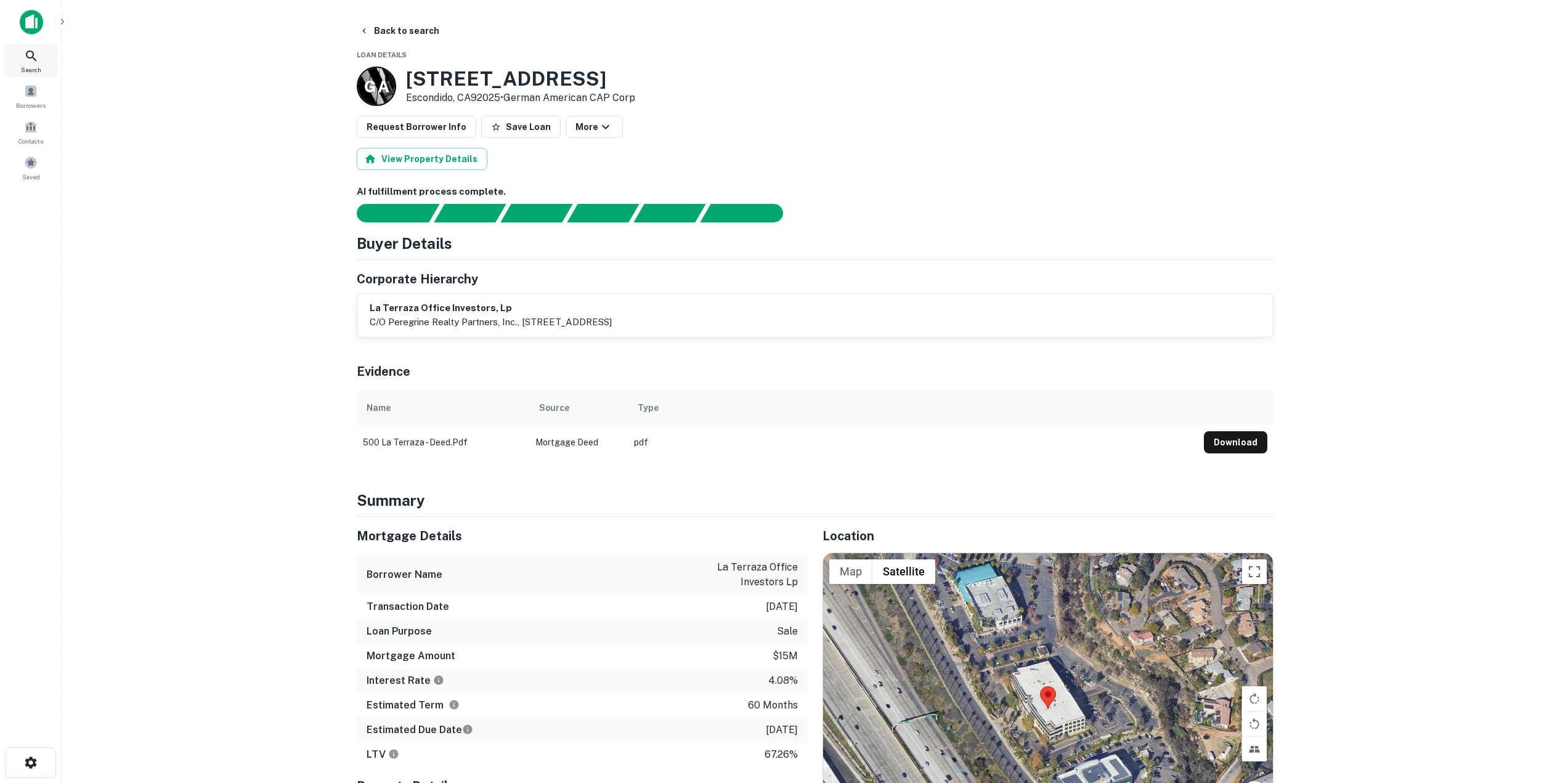
click at [38, 68] on span "Search" at bounding box center [31, 69] width 21 height 10
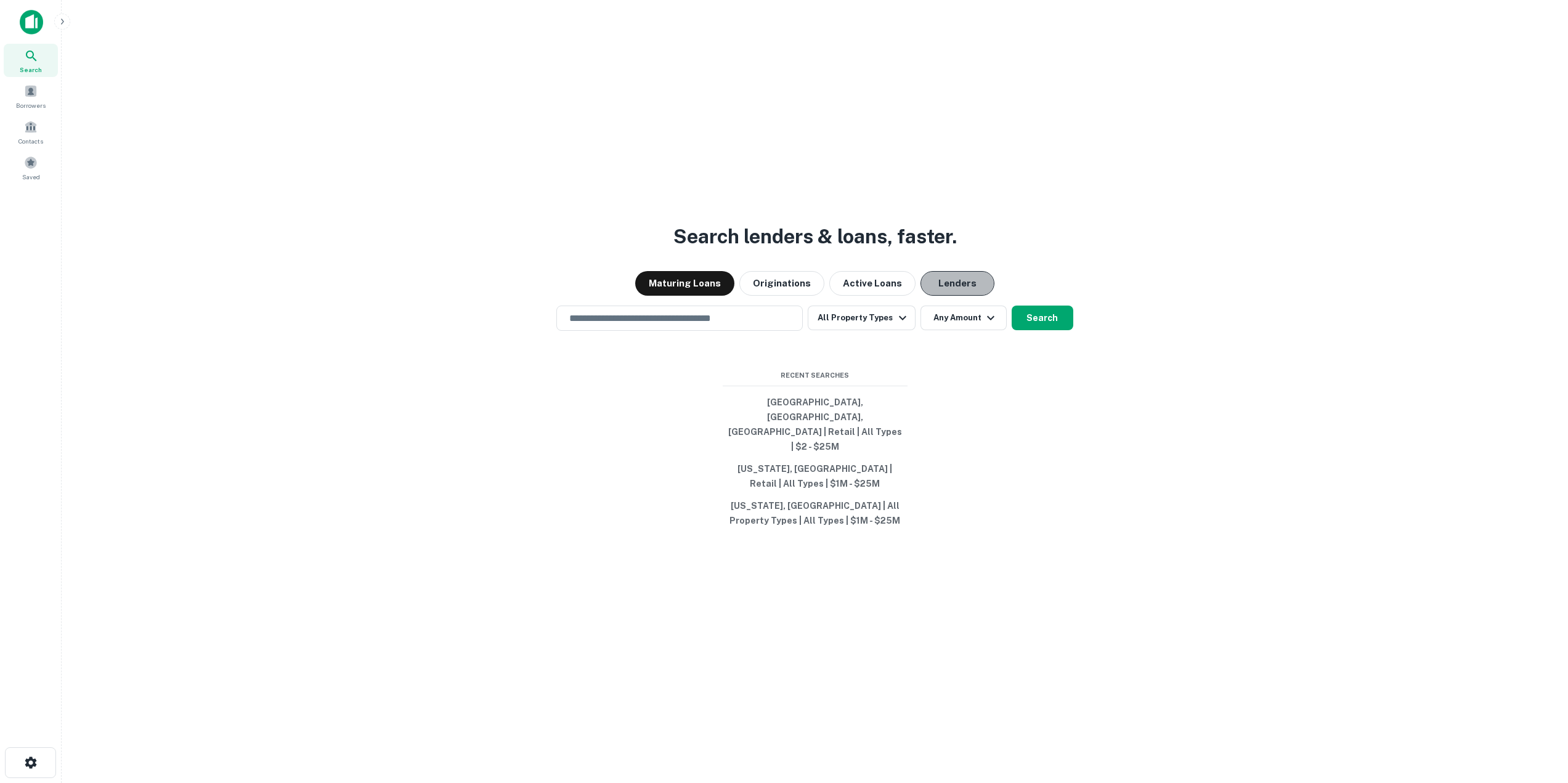
click at [947, 291] on button "Lenders" at bounding box center [957, 284] width 74 height 25
click at [688, 325] on input "text" at bounding box center [680, 318] width 235 height 14
type input "**********"
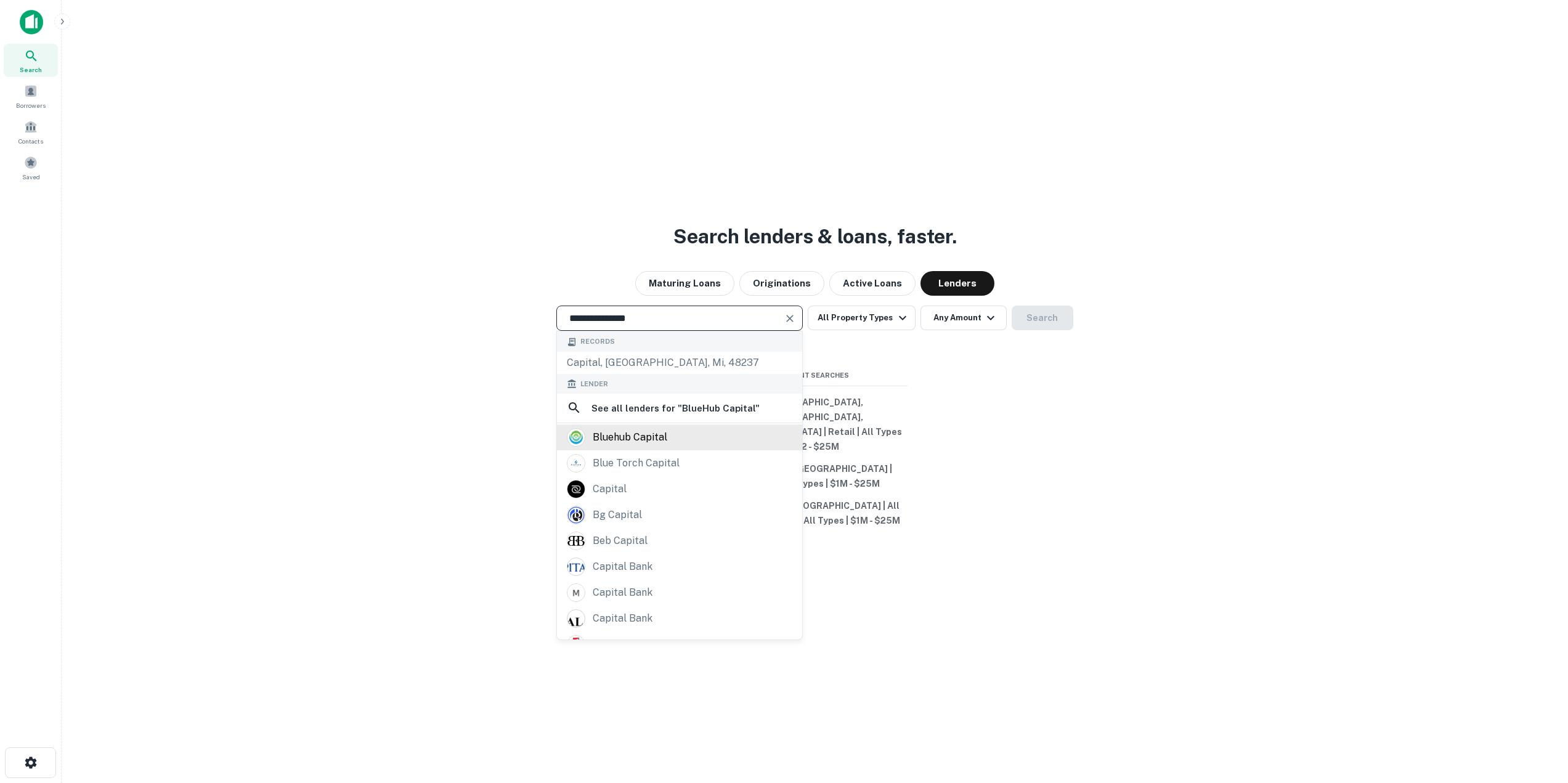
click at [657, 446] on div "bluehub capital" at bounding box center [630, 437] width 74 height 18
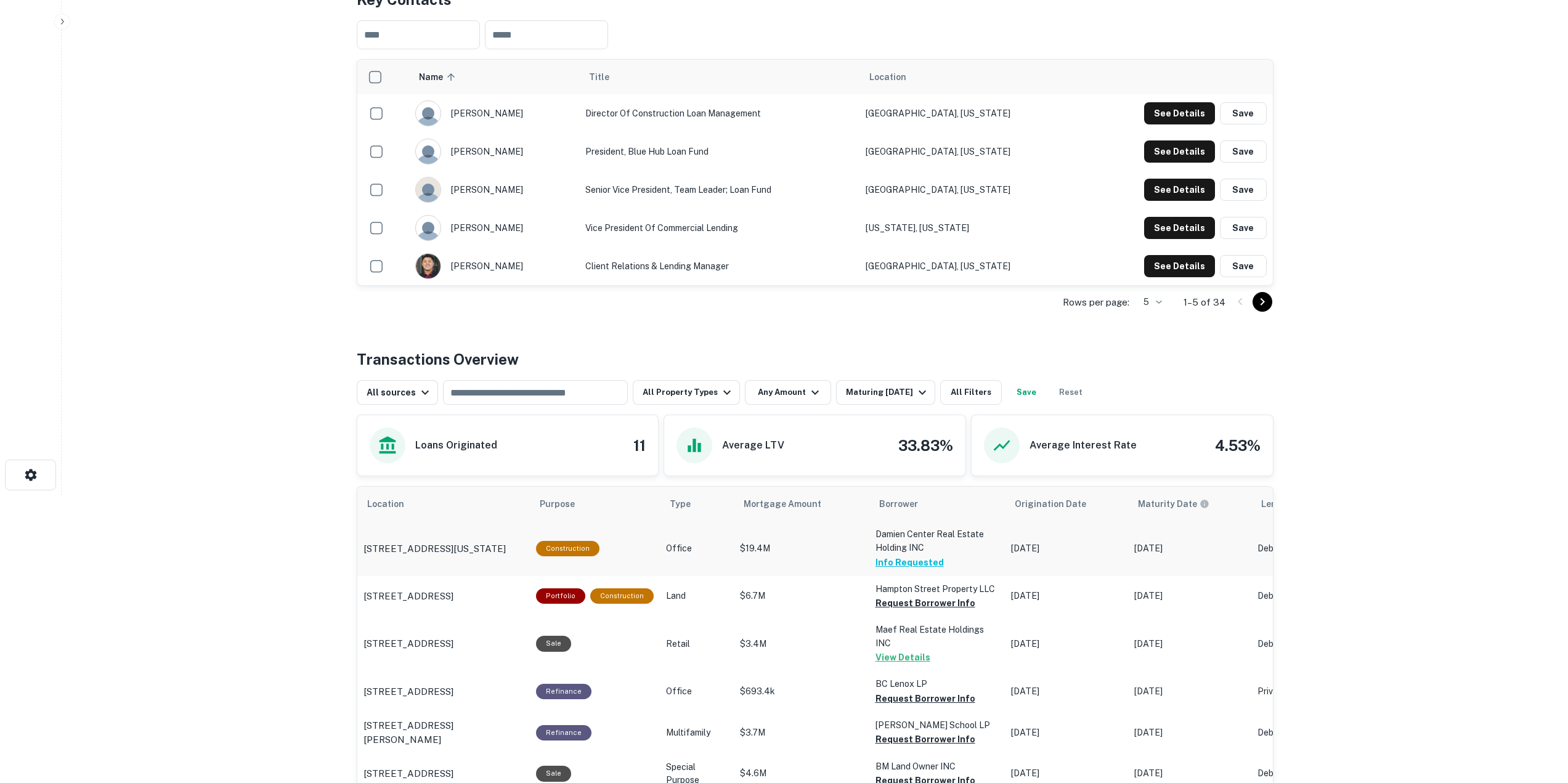
scroll to position [308, 0]
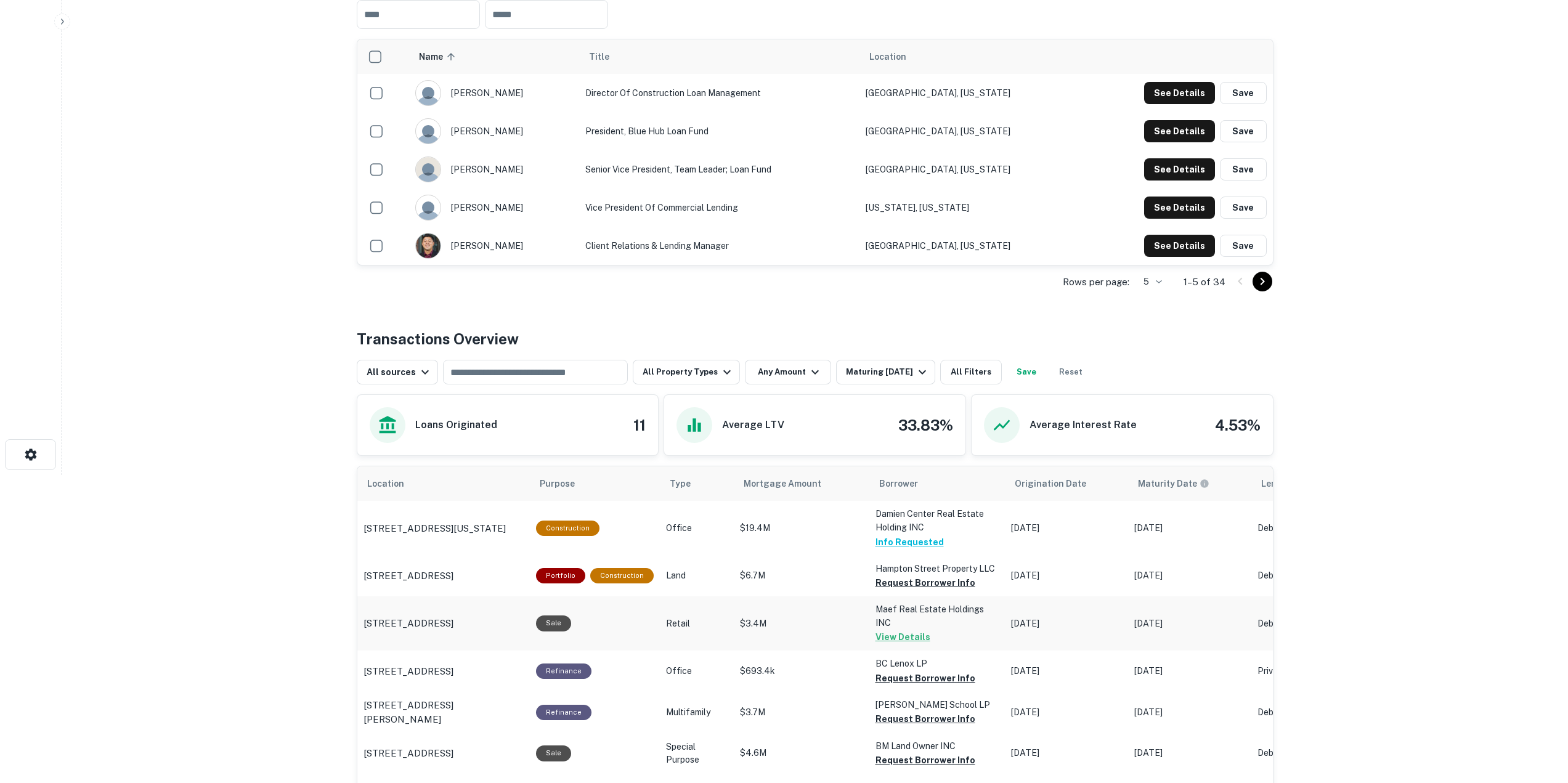
click at [891, 629] on button "View Details" at bounding box center [902, 637] width 55 height 15
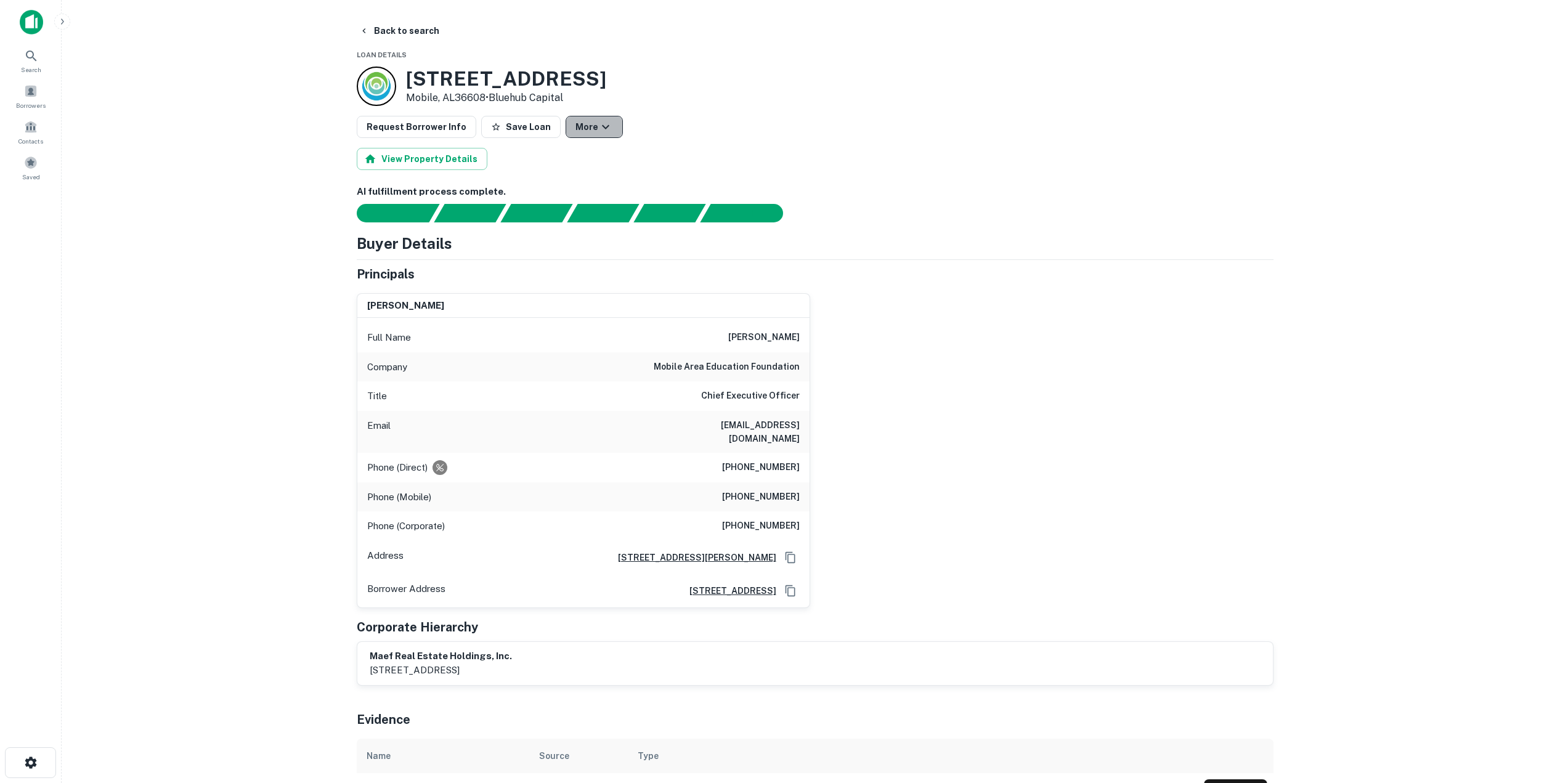
click at [581, 134] on button "More" at bounding box center [594, 126] width 57 height 22
click at [585, 158] on link "View Lender" at bounding box center [584, 162] width 74 height 22
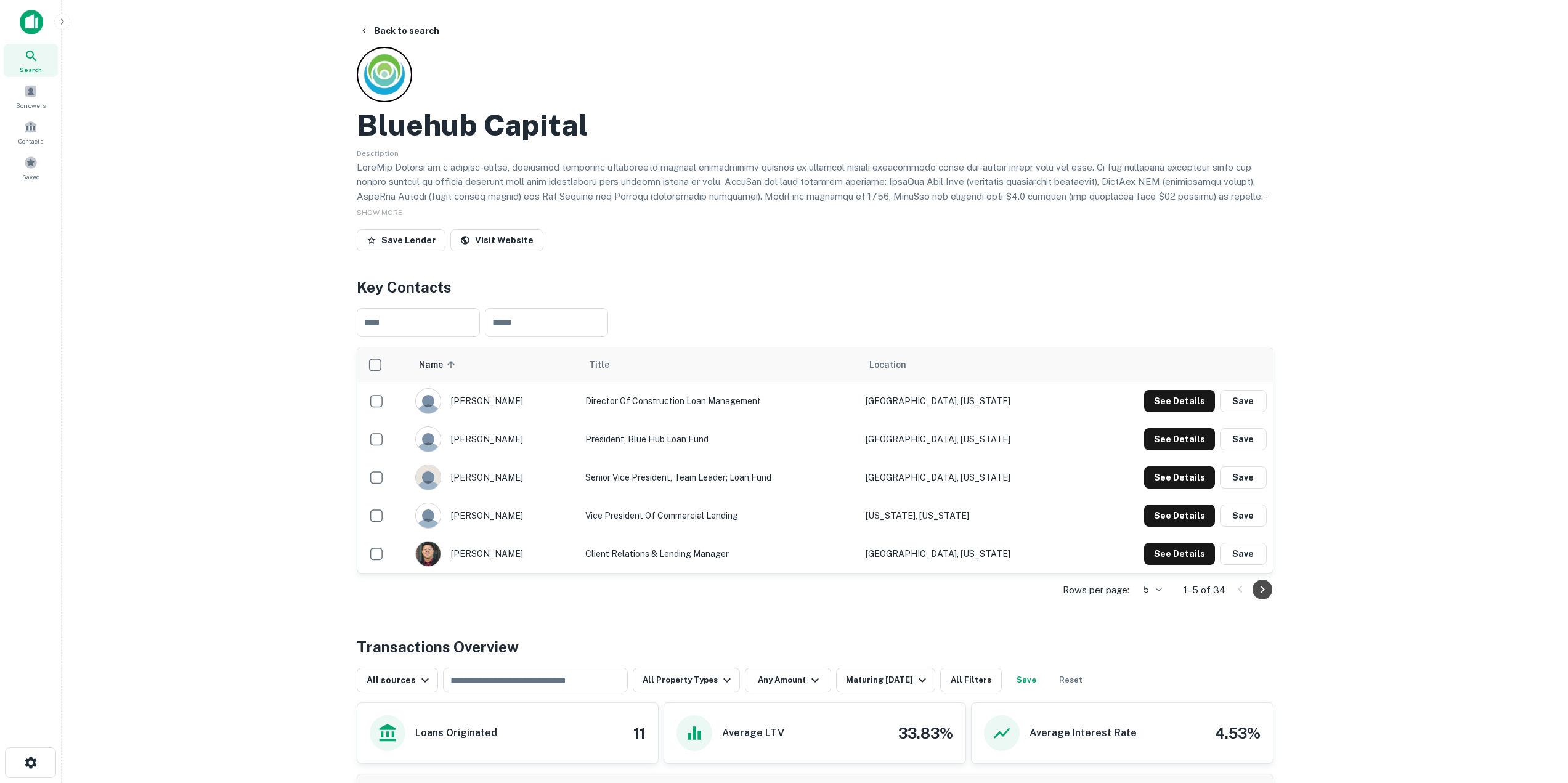
click at [1265, 590] on icon "Go to next page" at bounding box center [1262, 590] width 15 height 15
click at [1168, 404] on button "See Details" at bounding box center [1179, 401] width 71 height 22
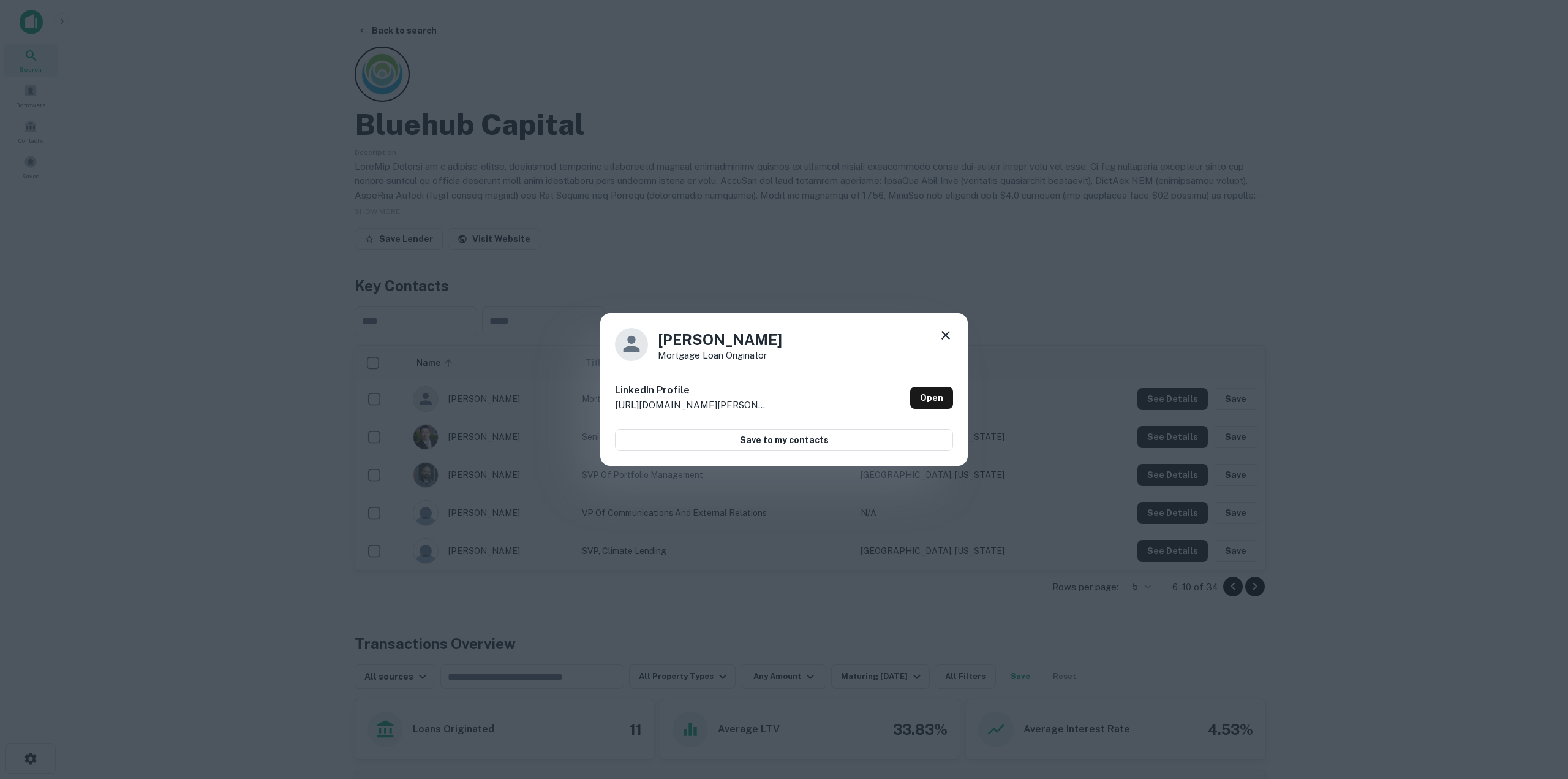
click at [941, 336] on icon at bounding box center [946, 335] width 15 height 15
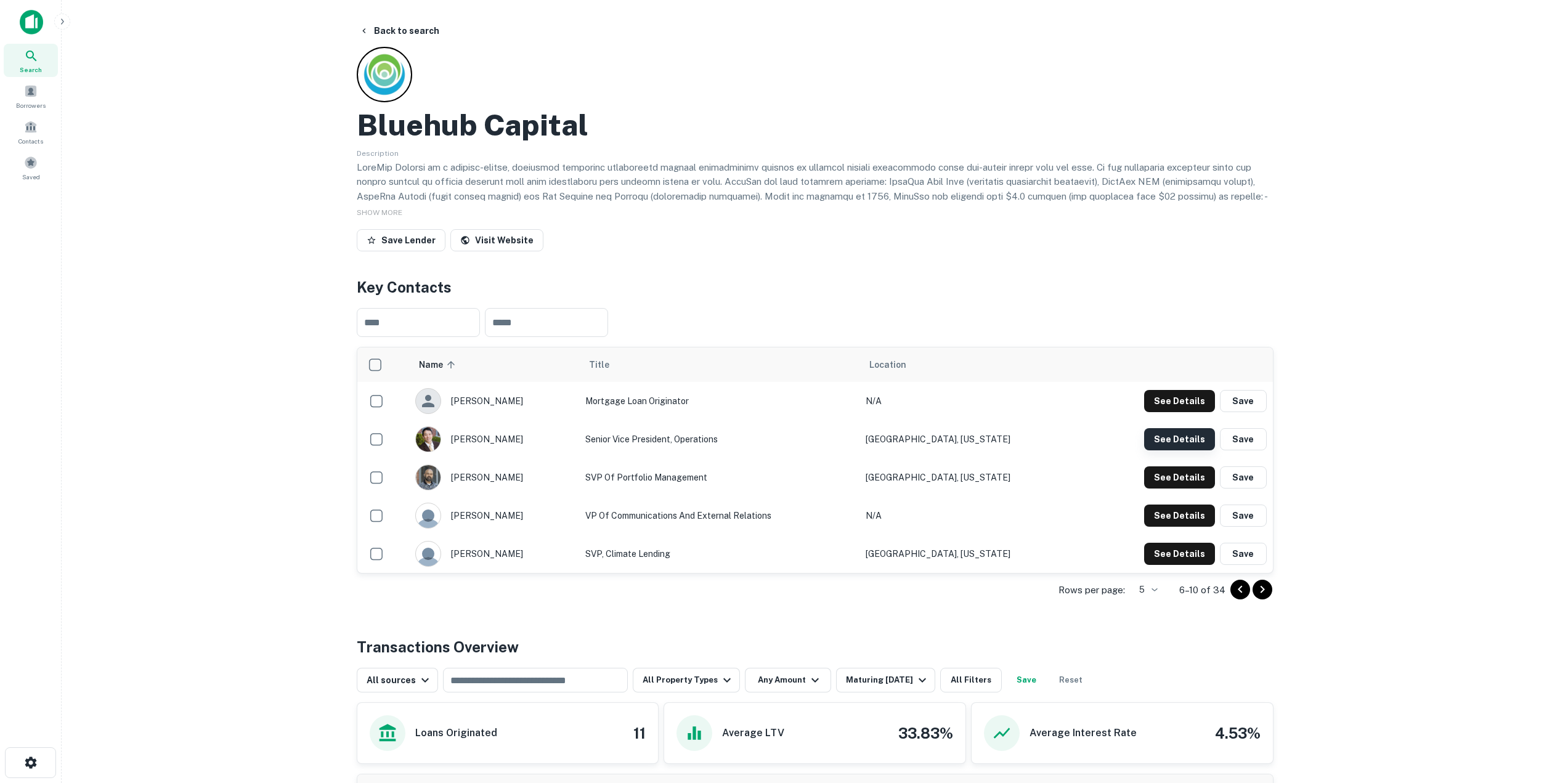
click at [1177, 412] on button "See Details" at bounding box center [1179, 401] width 71 height 22
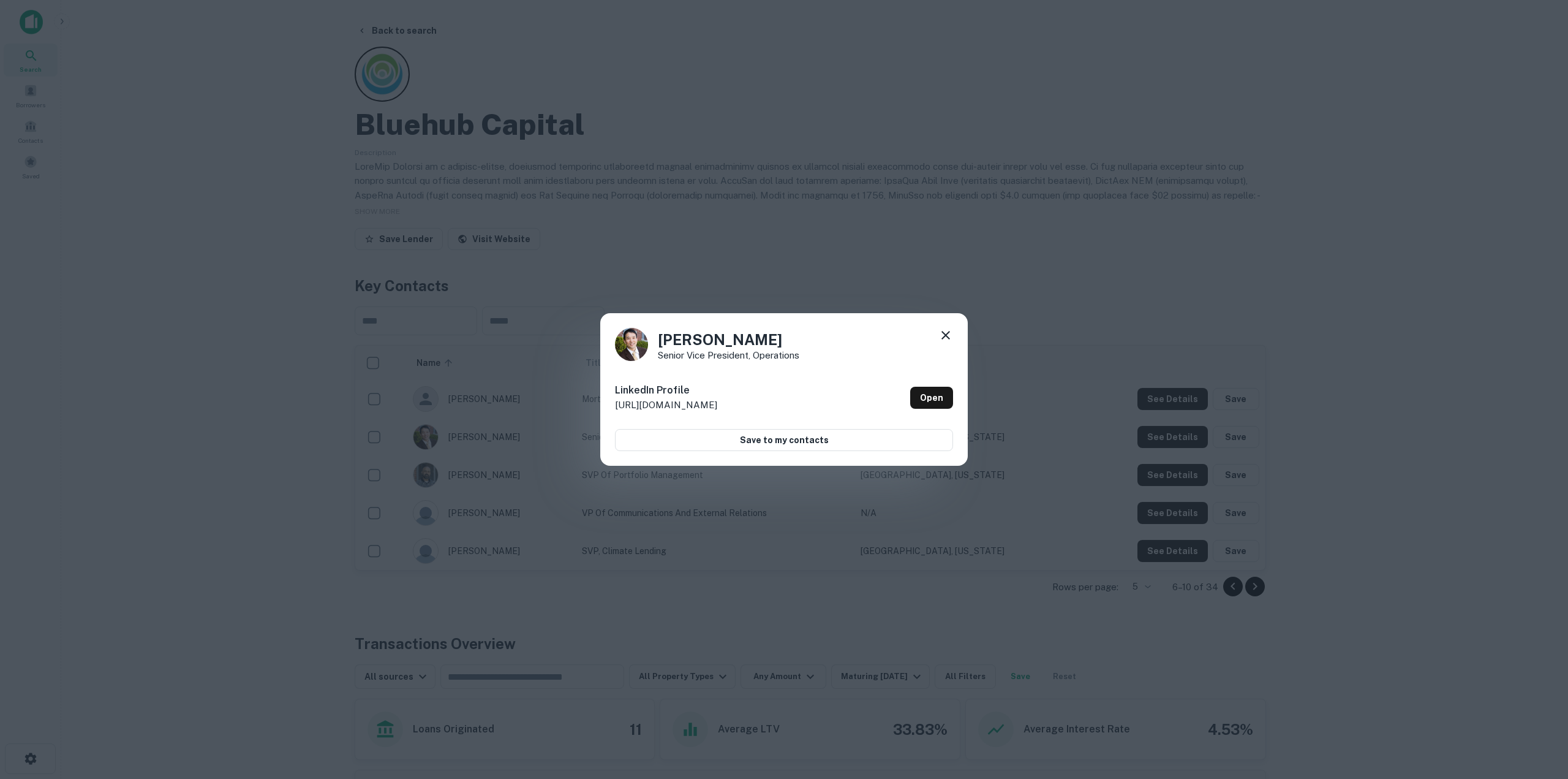
click at [941, 331] on icon at bounding box center [946, 335] width 15 height 15
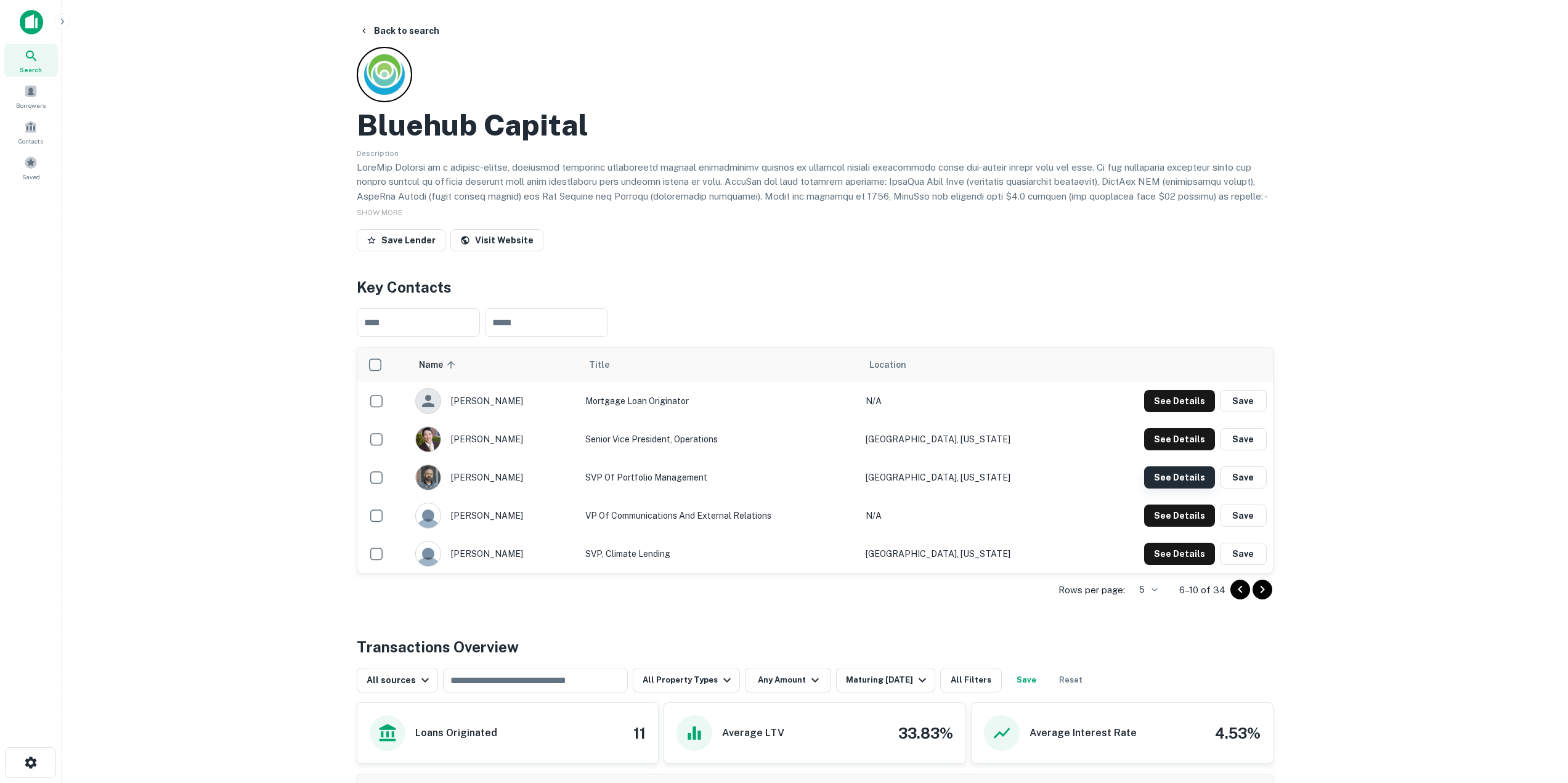
click at [1161, 412] on button "See Details" at bounding box center [1179, 401] width 71 height 22
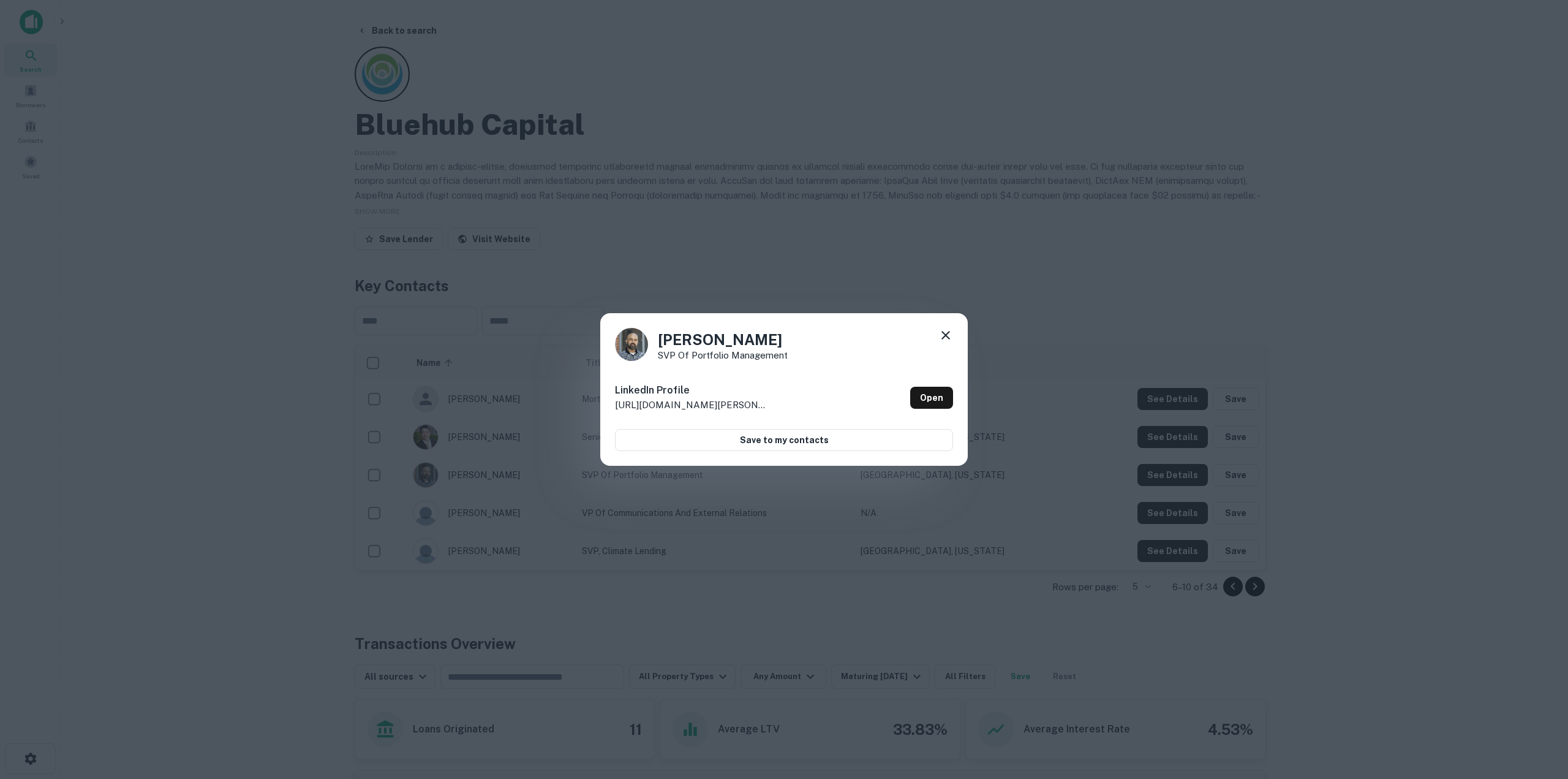
click at [946, 334] on icon at bounding box center [946, 335] width 15 height 15
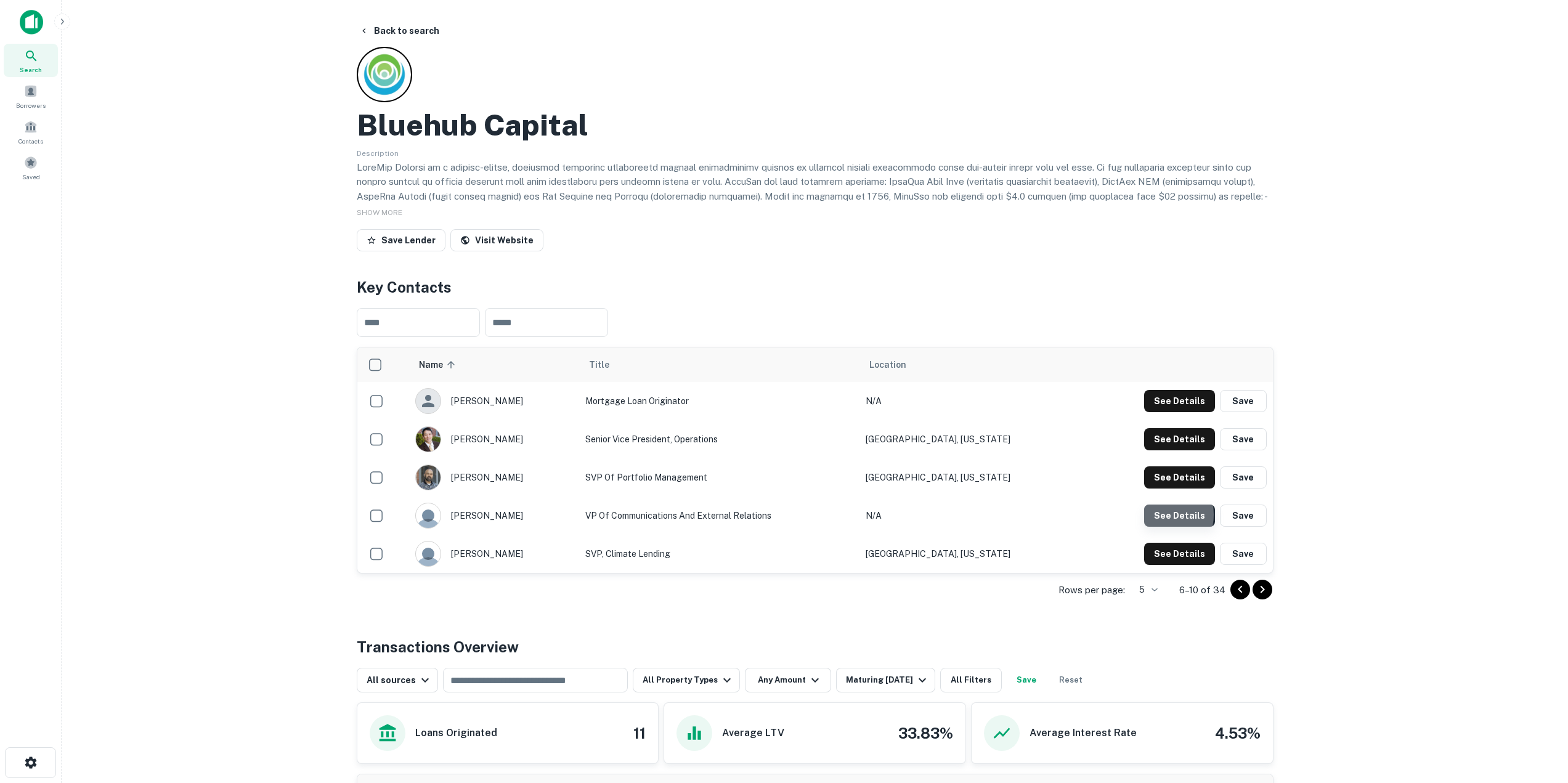
click at [1163, 412] on button "See Details" at bounding box center [1179, 401] width 71 height 22
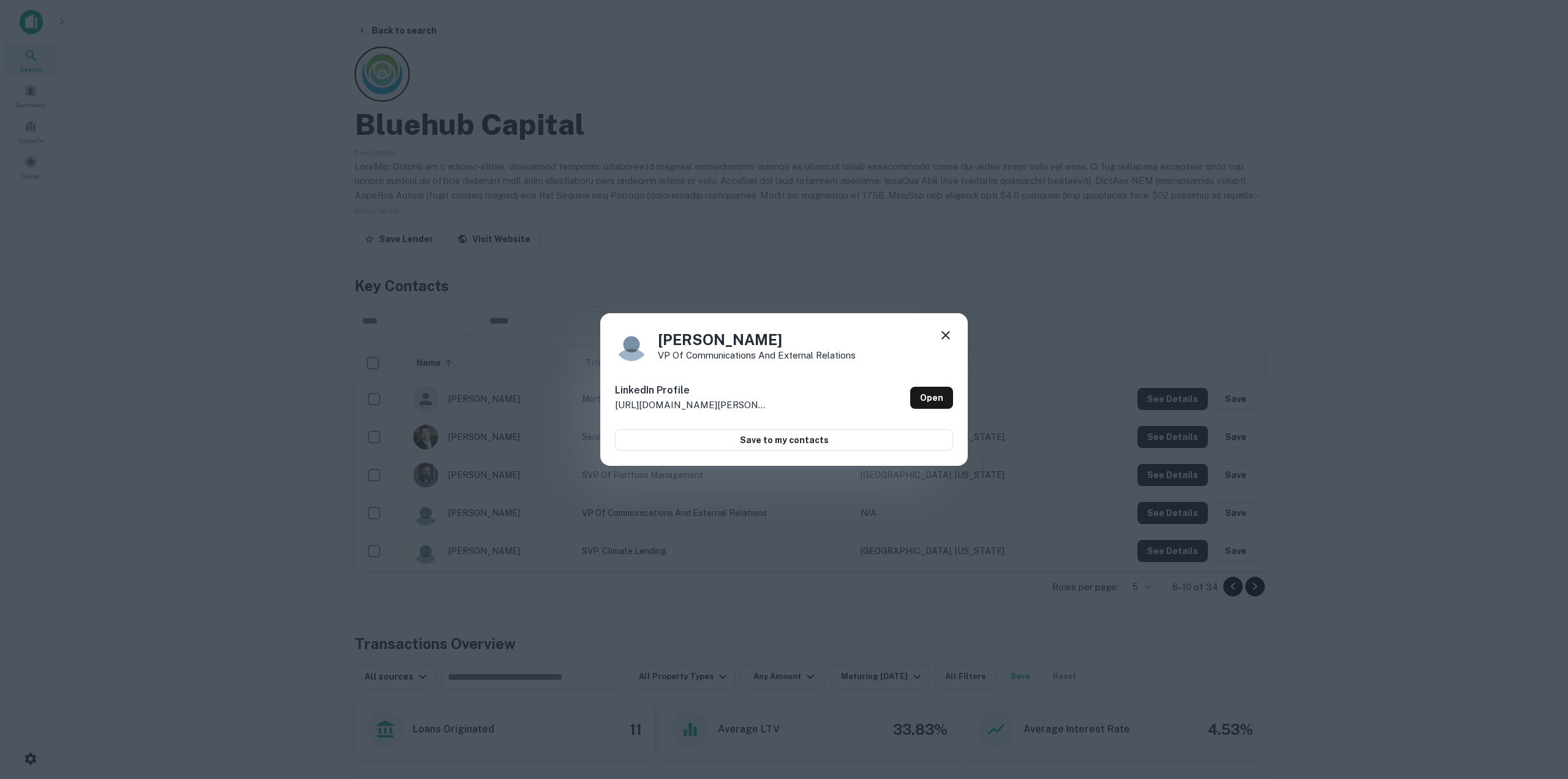
click at [947, 334] on icon at bounding box center [946, 335] width 9 height 9
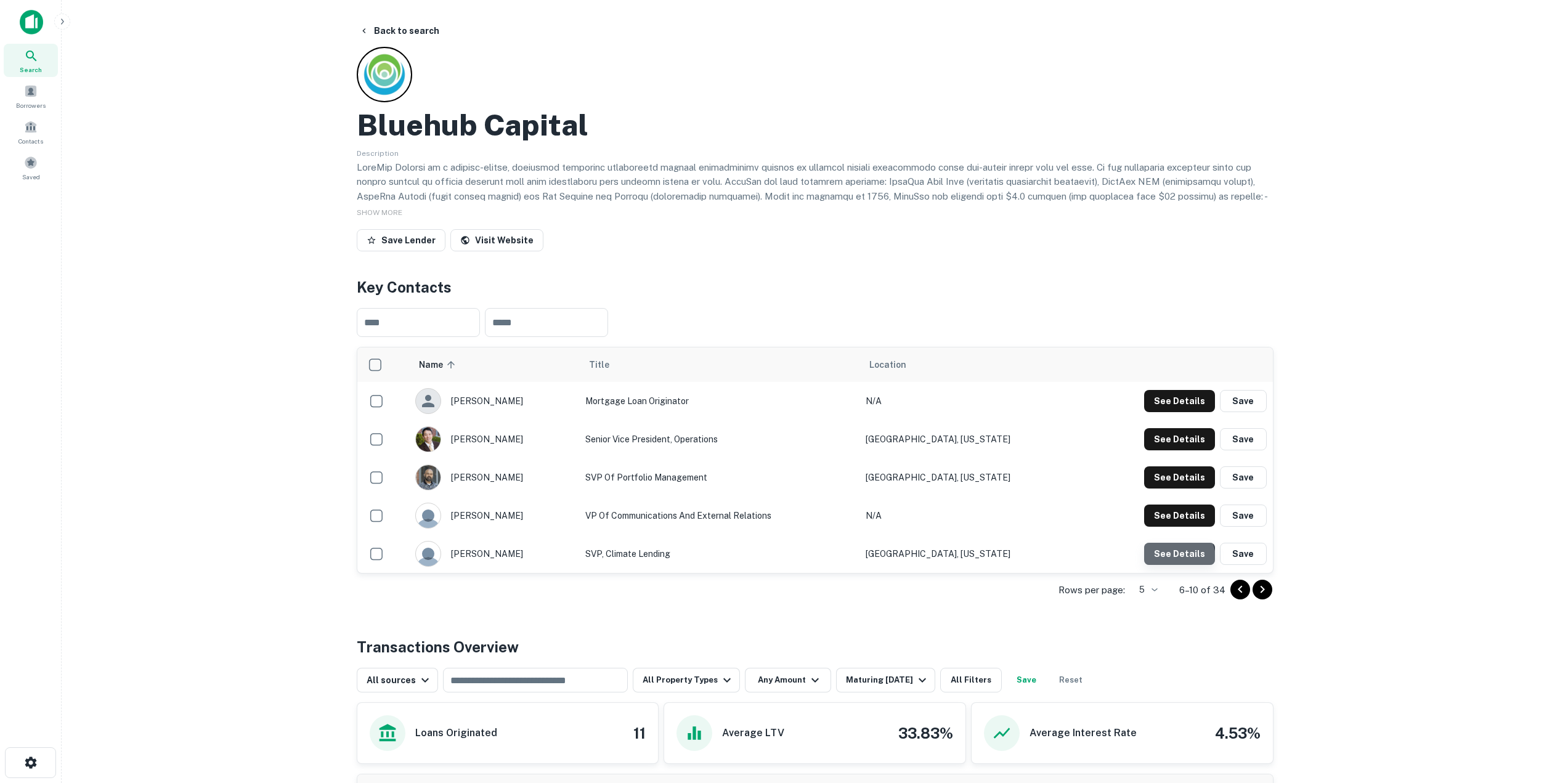
click at [1172, 412] on button "See Details" at bounding box center [1179, 401] width 71 height 22
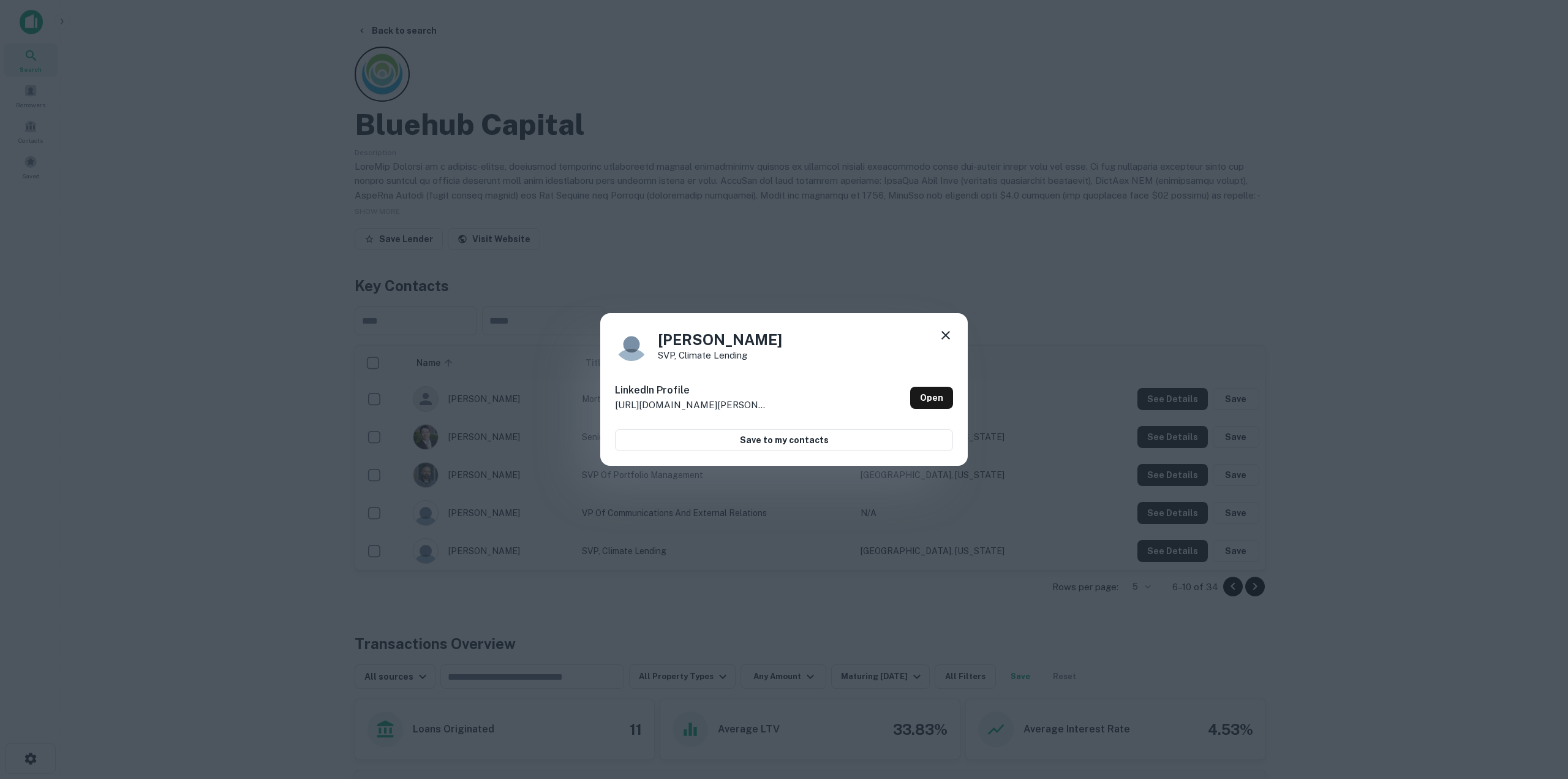
click at [948, 335] on icon at bounding box center [946, 335] width 15 height 15
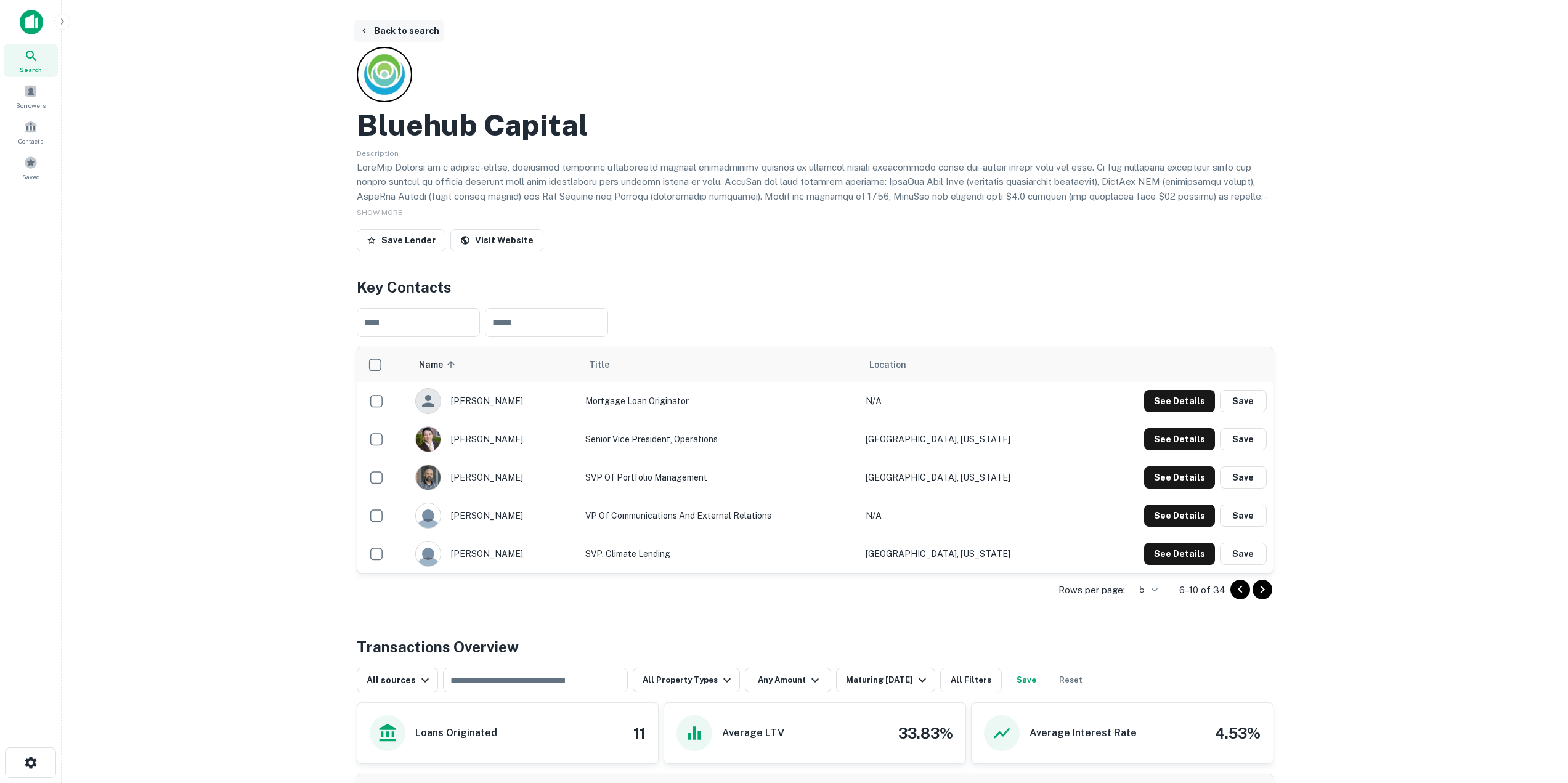
click at [389, 34] on button "Back to search" at bounding box center [399, 31] width 90 height 22
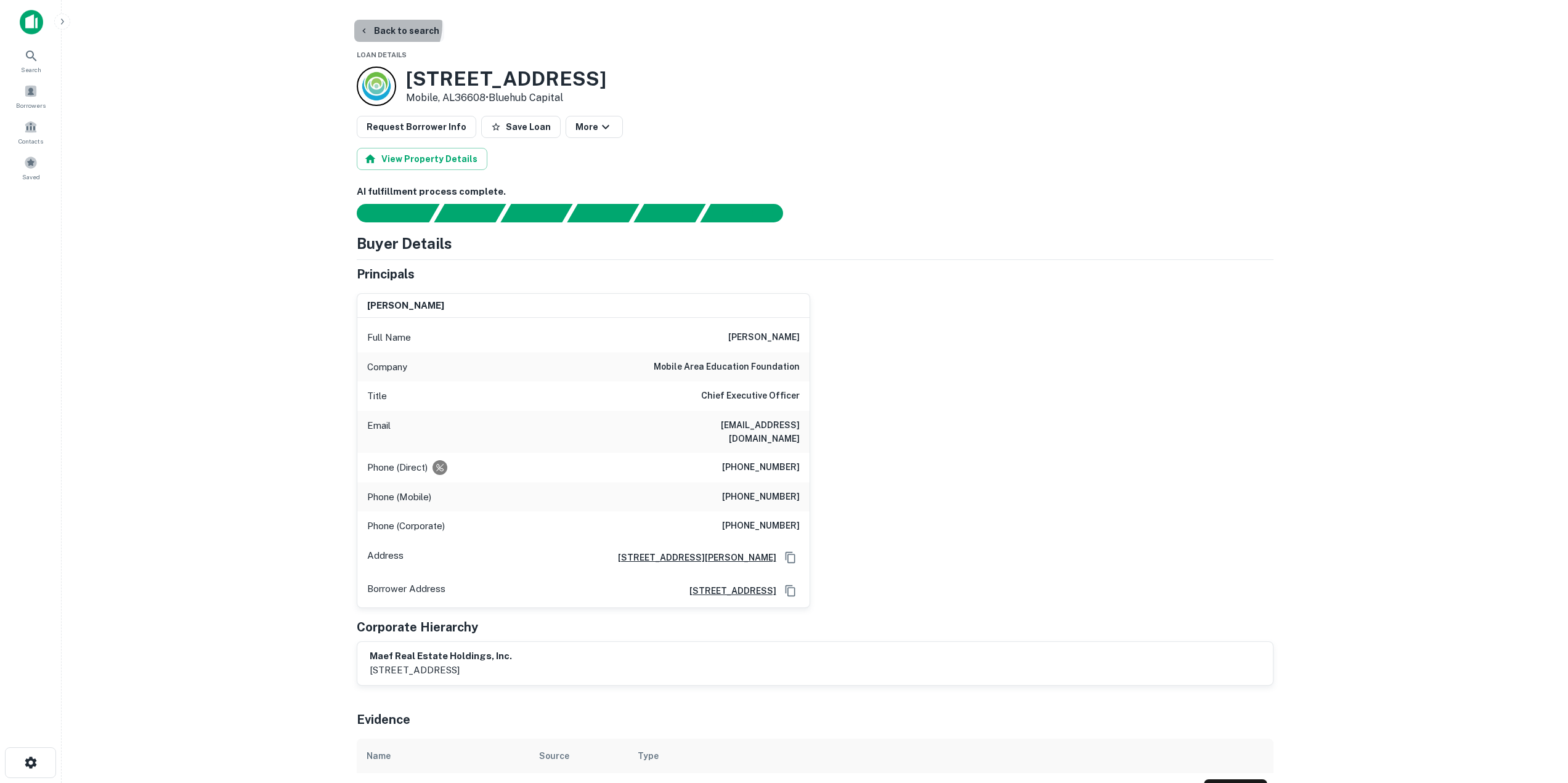
click at [388, 25] on button "Back to search" at bounding box center [399, 31] width 90 height 22
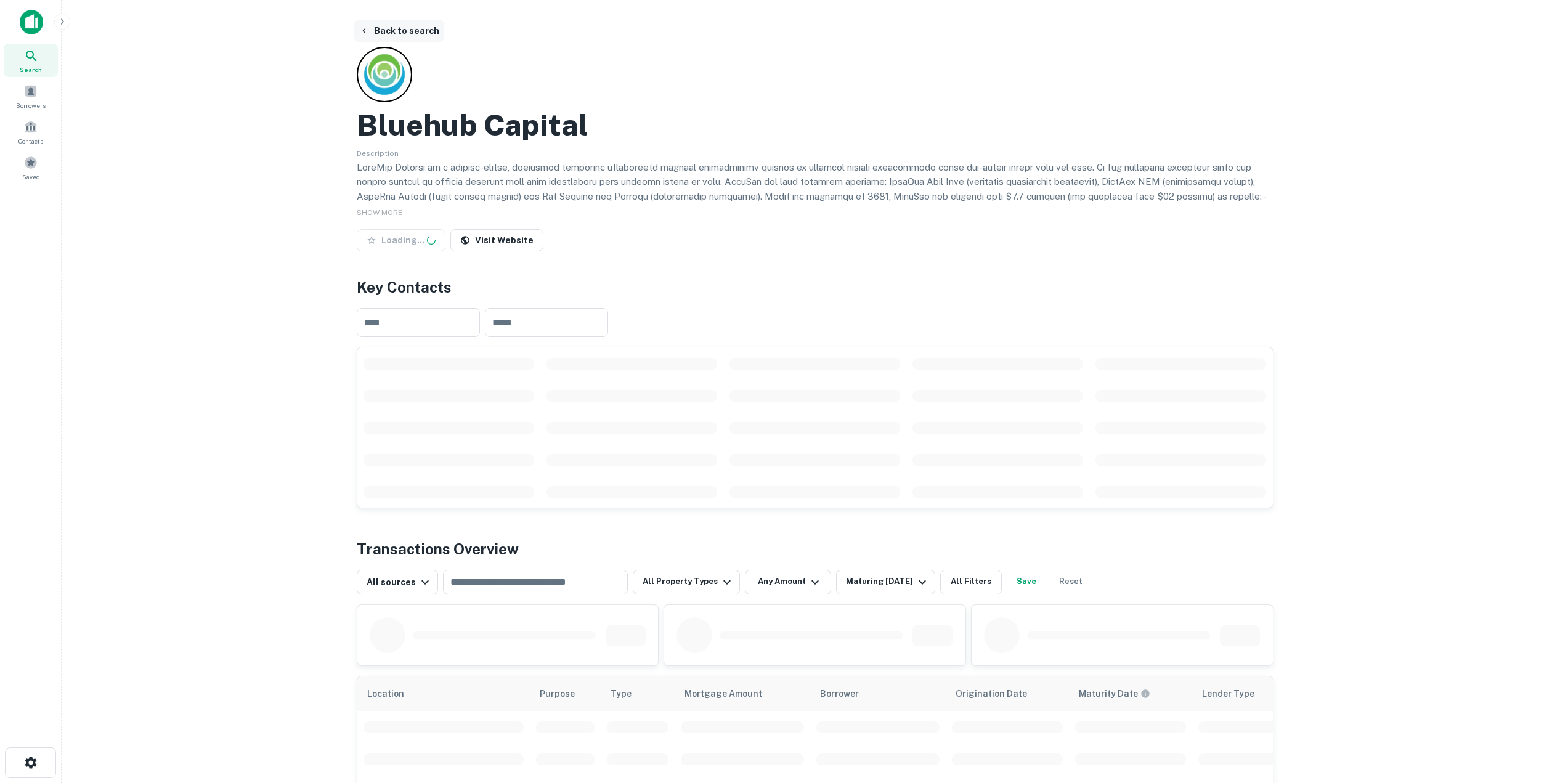
click at [378, 37] on button "Back to search" at bounding box center [399, 31] width 90 height 22
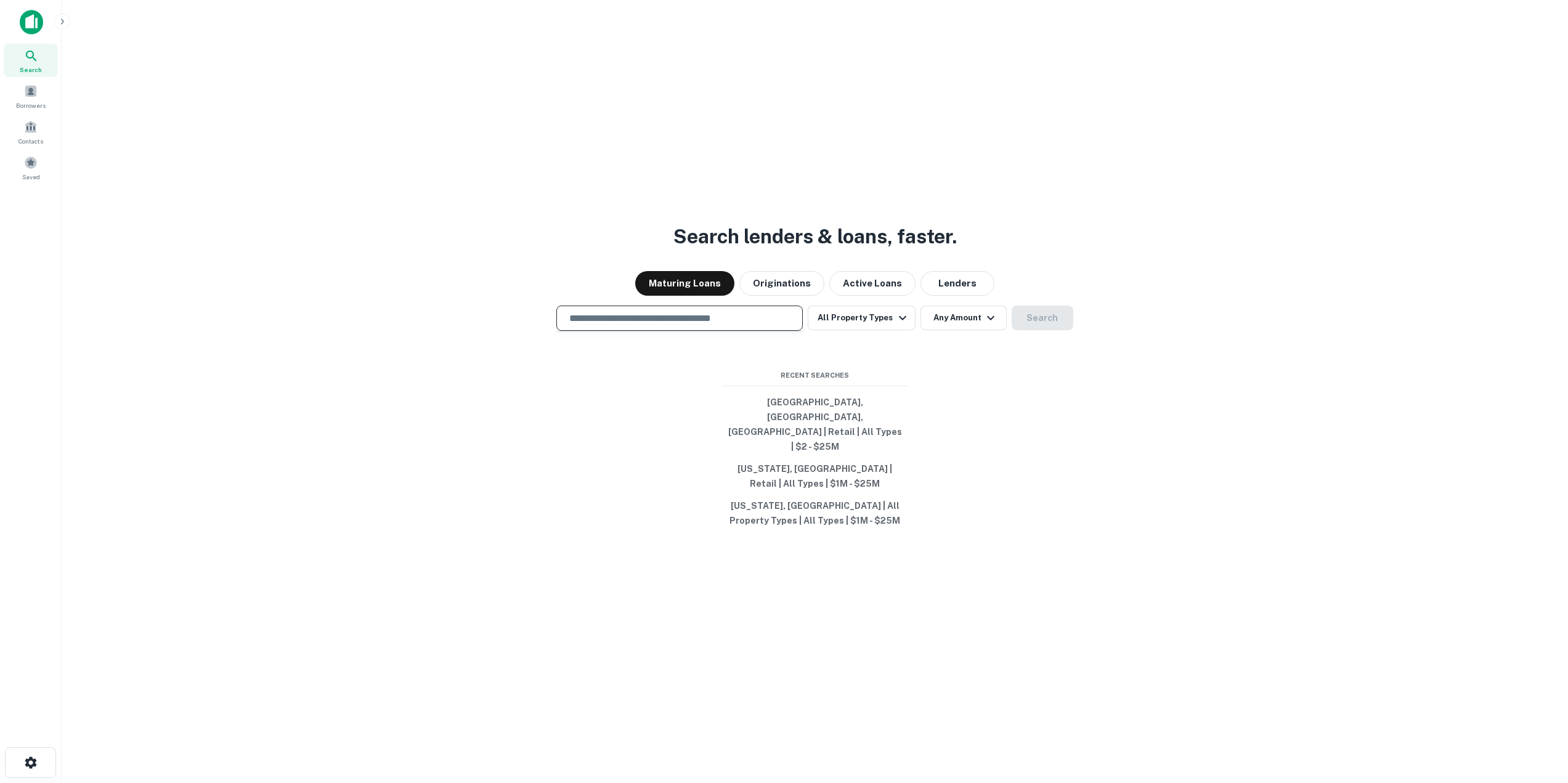
click at [739, 325] on input "text" at bounding box center [680, 318] width 235 height 14
type input "**********"
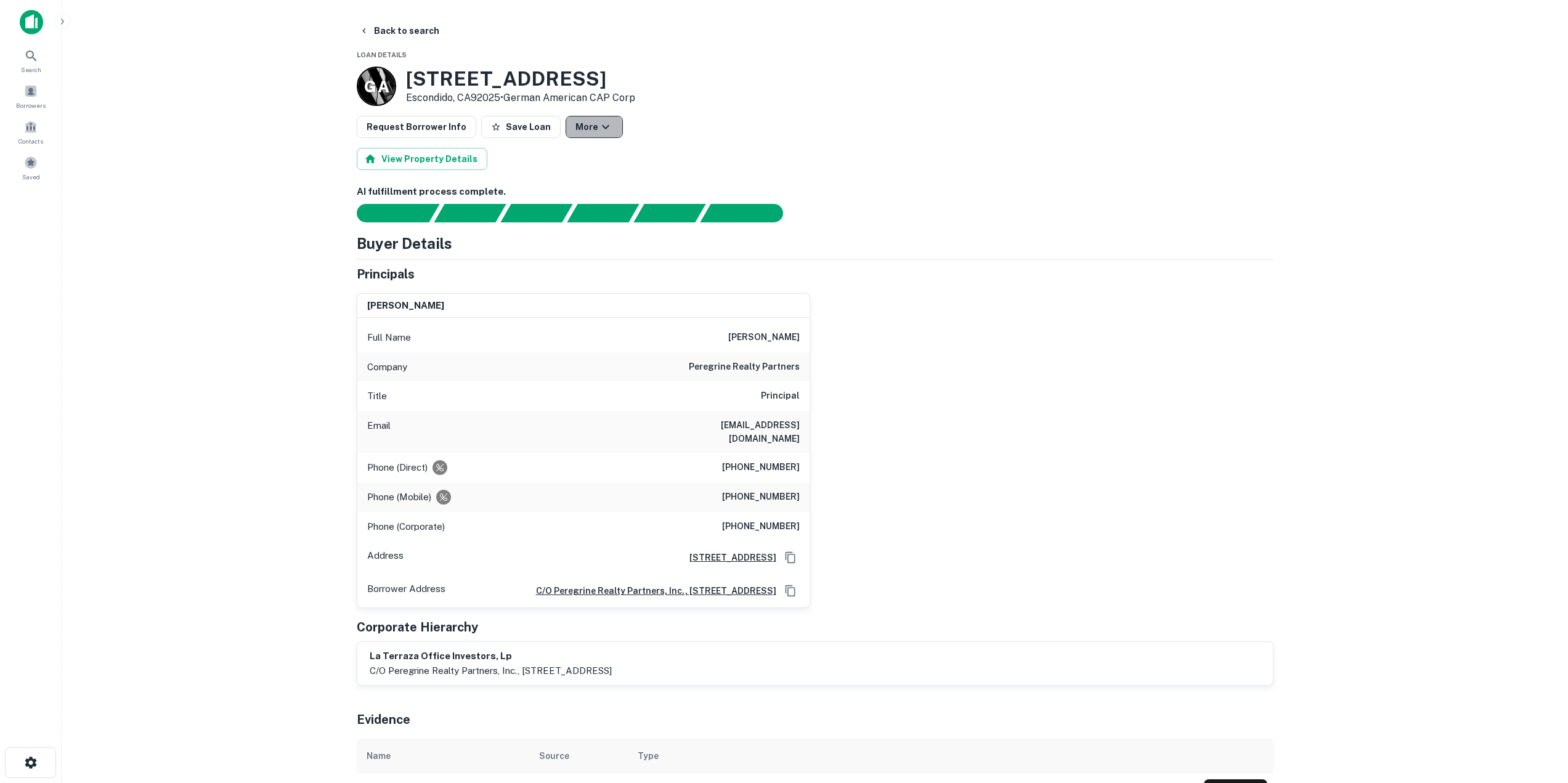
click at [609, 129] on button "More" at bounding box center [594, 126] width 57 height 22
click at [609, 129] on div at bounding box center [788, 391] width 1577 height 783
